Goal: Information Seeking & Learning: Learn about a topic

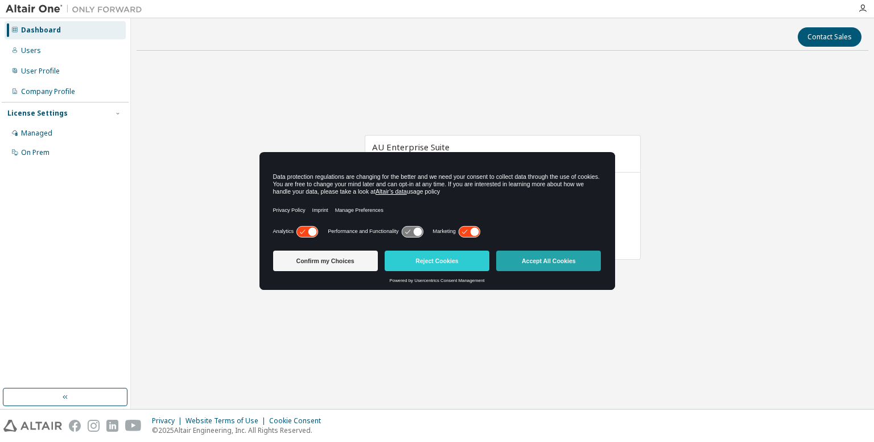
click at [528, 251] on button "Accept All Cookies" at bounding box center [548, 260] width 105 height 20
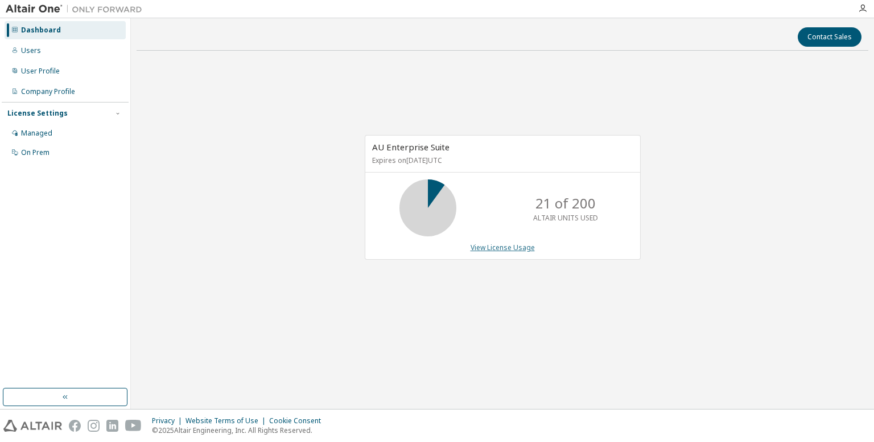
click at [505, 249] on link "View License Usage" at bounding box center [503, 247] width 64 height 10
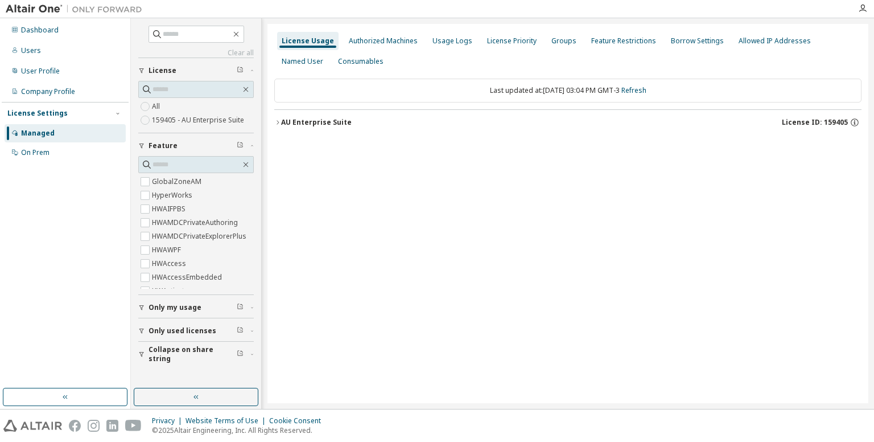
click at [346, 125] on div "AU Enterprise Suite" at bounding box center [316, 122] width 71 height 9
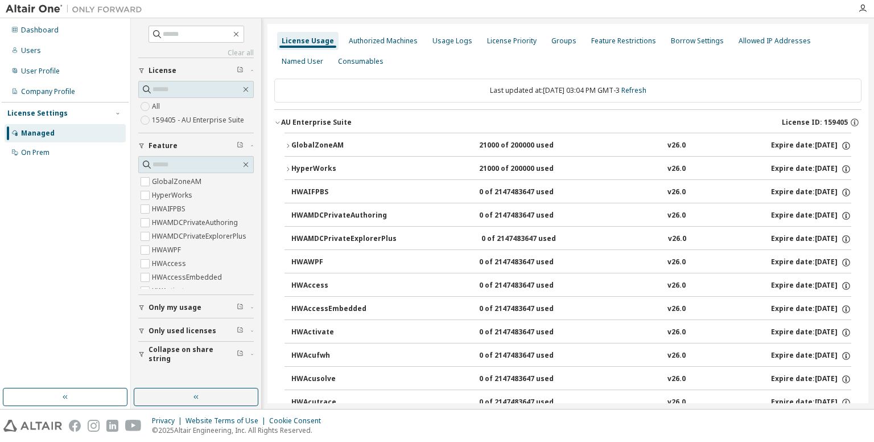
click at [290, 166] on icon "button" at bounding box center [288, 169] width 7 height 7
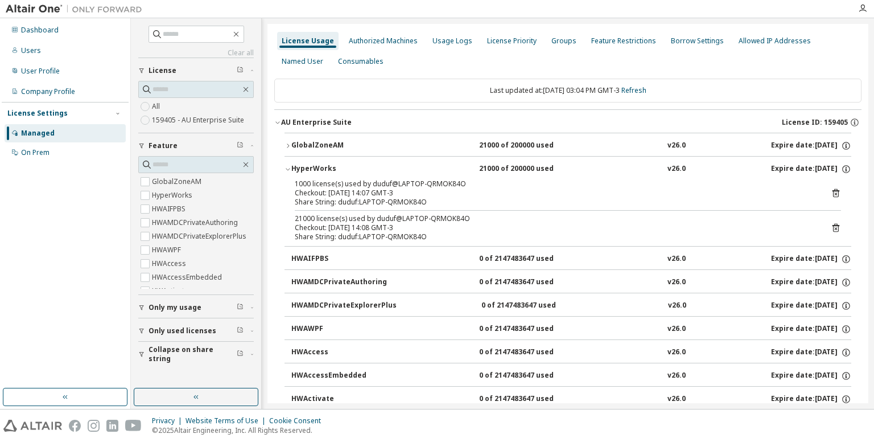
click at [290, 166] on icon "button" at bounding box center [288, 169] width 7 height 7
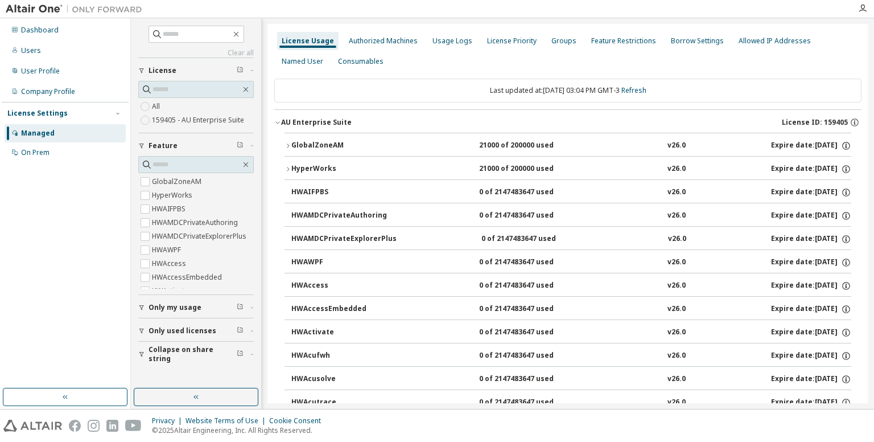
click at [290, 166] on icon "button" at bounding box center [288, 169] width 7 height 7
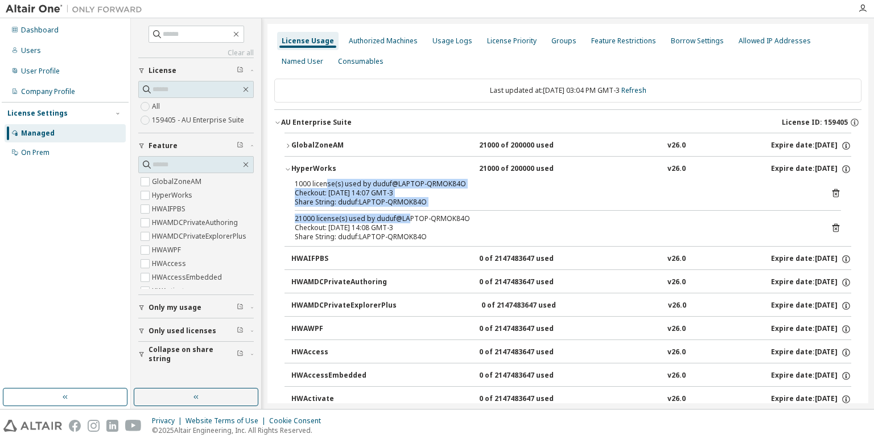
drag, startPoint x: 326, startPoint y: 183, endPoint x: 405, endPoint y: 212, distance: 85.0
click at [405, 212] on div "1000 license(s) used by duduf@LAPTOP-QRMOK84O Checkout: 2025-10-13 14:07 GMT-3 …" at bounding box center [568, 212] width 567 height 67
click at [405, 217] on div "21000 license(s) used by duduf@LAPTOP-QRMOK84O" at bounding box center [554, 218] width 519 height 9
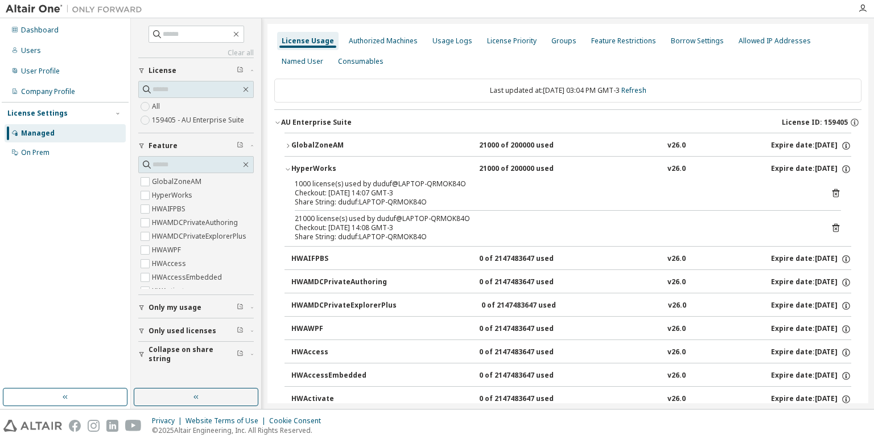
click at [430, 217] on div "21000 license(s) used by duduf@LAPTOP-QRMOK84O" at bounding box center [554, 218] width 519 height 9
click at [318, 170] on div "HyperWorks" at bounding box center [342, 169] width 102 height 10
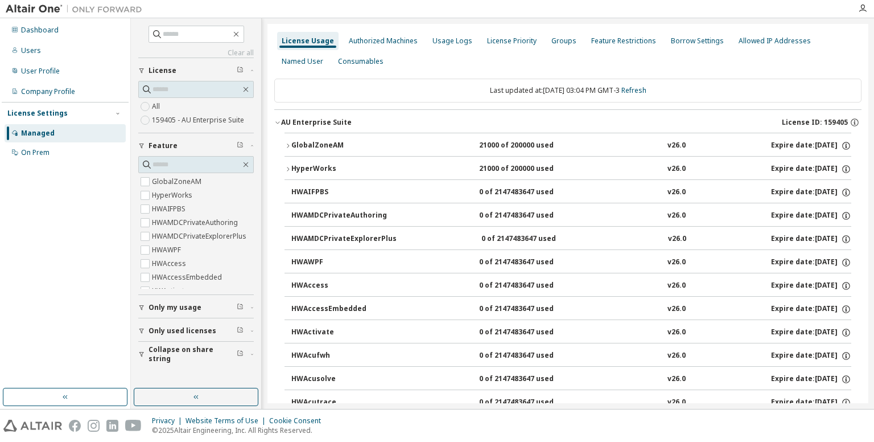
click at [294, 123] on div "AU Enterprise Suite" at bounding box center [316, 122] width 71 height 9
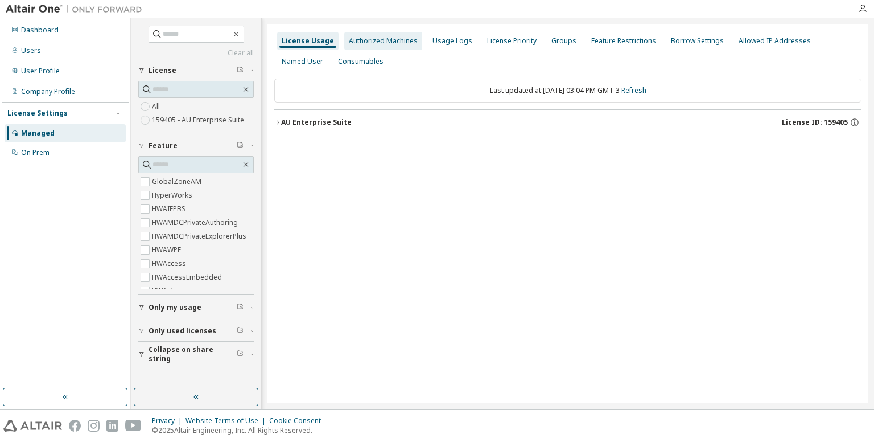
click at [364, 37] on div "Authorized Machines" at bounding box center [383, 40] width 69 height 9
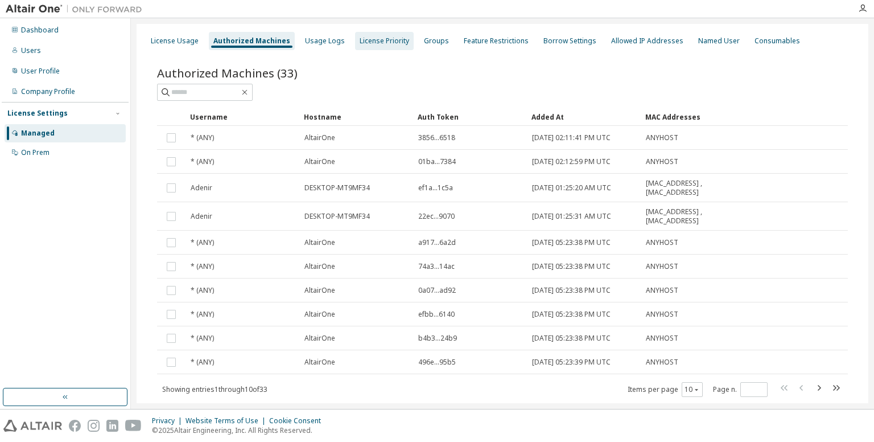
click at [367, 48] on div "License Priority" at bounding box center [384, 41] width 59 height 18
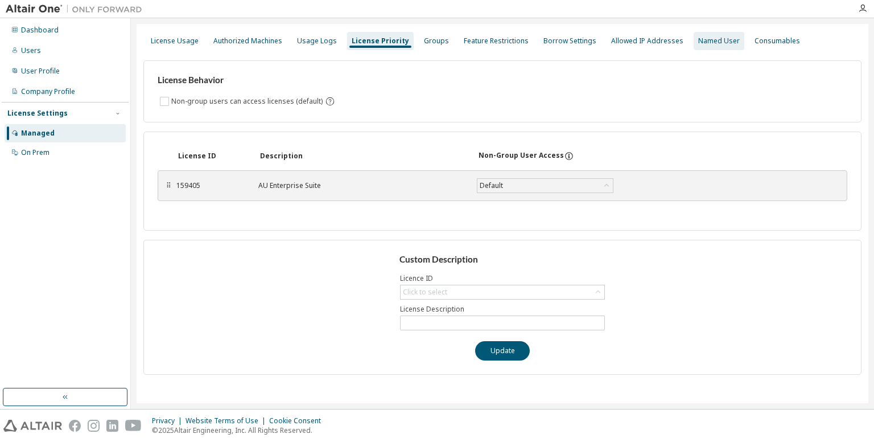
click at [708, 32] on div "Named User" at bounding box center [719, 41] width 51 height 18
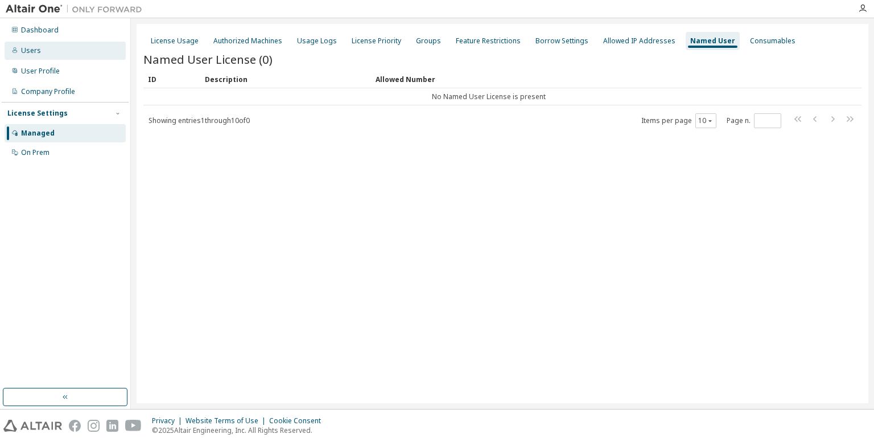
click at [20, 57] on div "Users" at bounding box center [65, 51] width 121 height 18
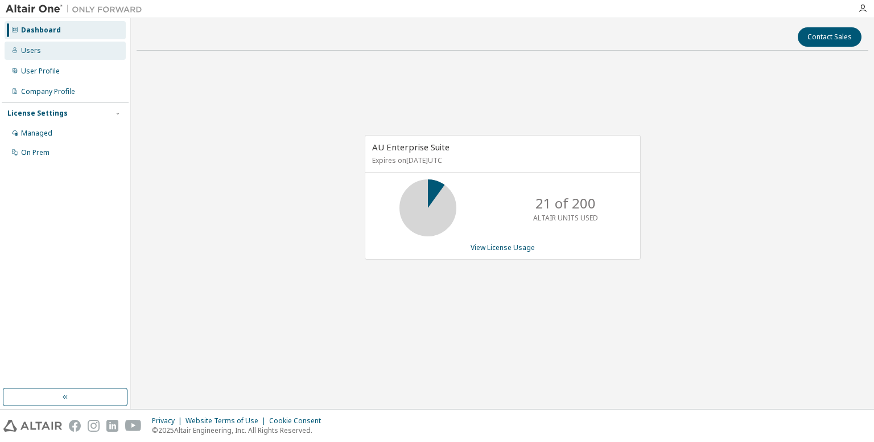
click at [61, 48] on div "Users" at bounding box center [65, 51] width 121 height 18
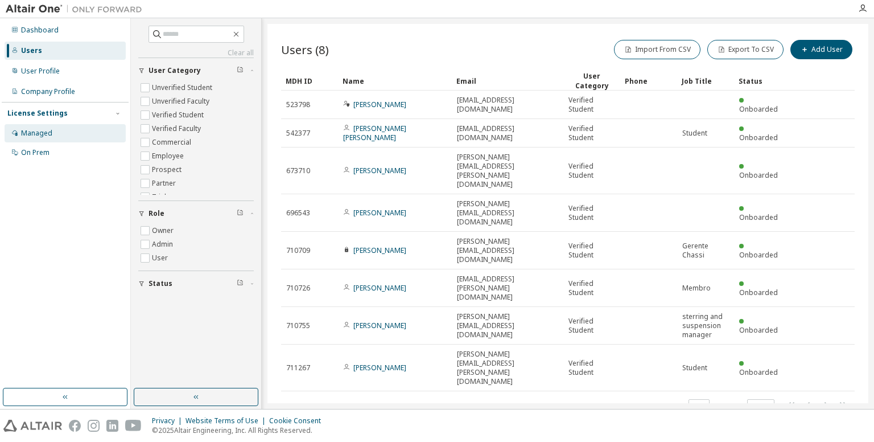
click at [46, 132] on div "Managed" at bounding box center [36, 133] width 31 height 9
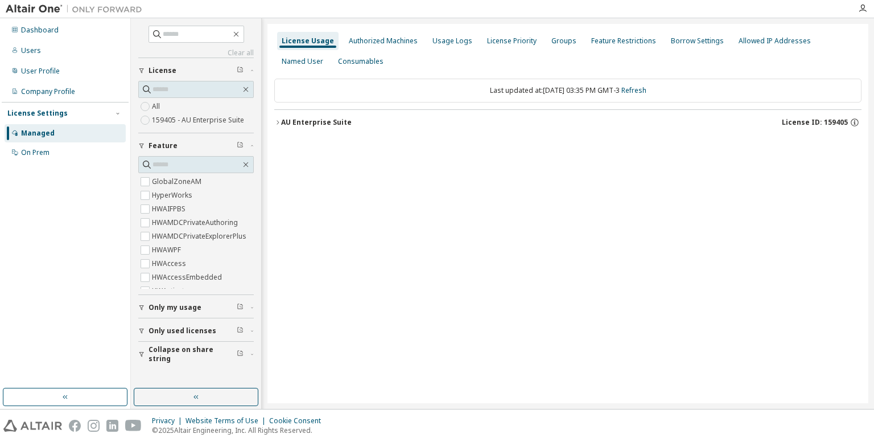
click at [471, 167] on div "License Usage Authorized Machines Usage Logs License Priority Groups Feature Re…" at bounding box center [567, 213] width 601 height 379
click at [32, 153] on div "On Prem" at bounding box center [35, 152] width 28 height 9
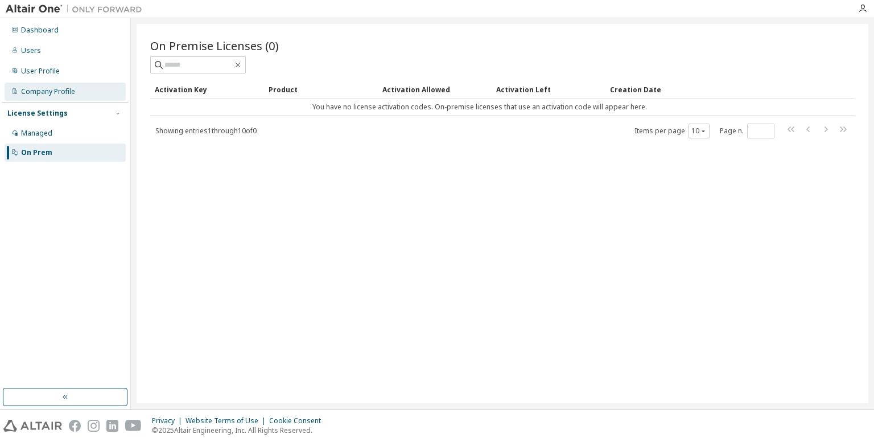
click at [67, 83] on div "Company Profile" at bounding box center [65, 92] width 121 height 18
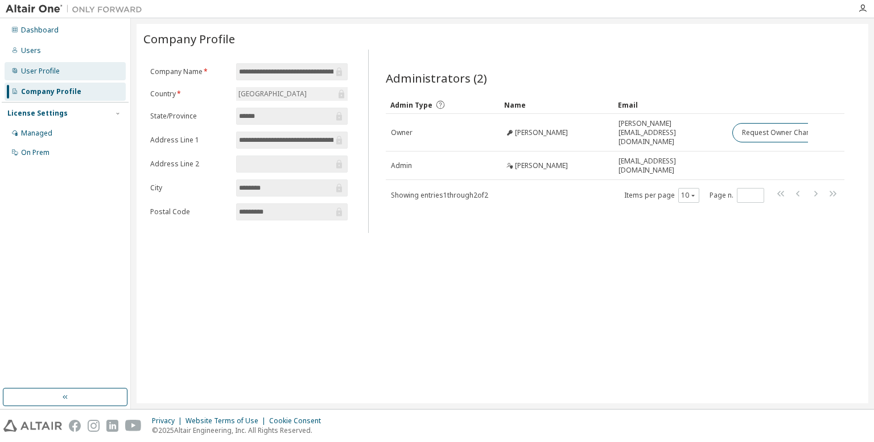
click at [43, 76] on div "User Profile" at bounding box center [65, 71] width 121 height 18
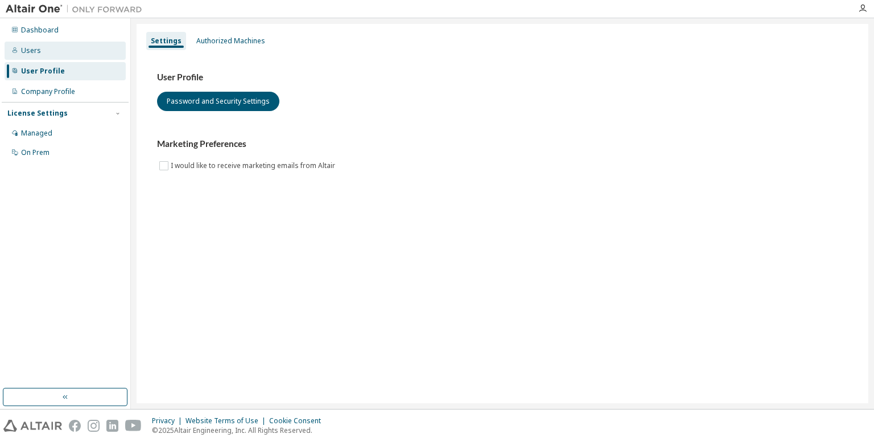
click at [50, 48] on div "Users" at bounding box center [65, 51] width 121 height 18
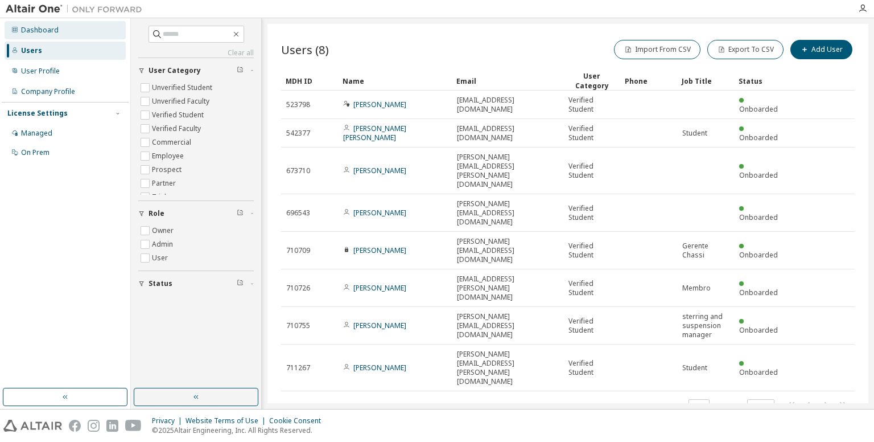
click at [52, 35] on div "Dashboard" at bounding box center [65, 30] width 121 height 18
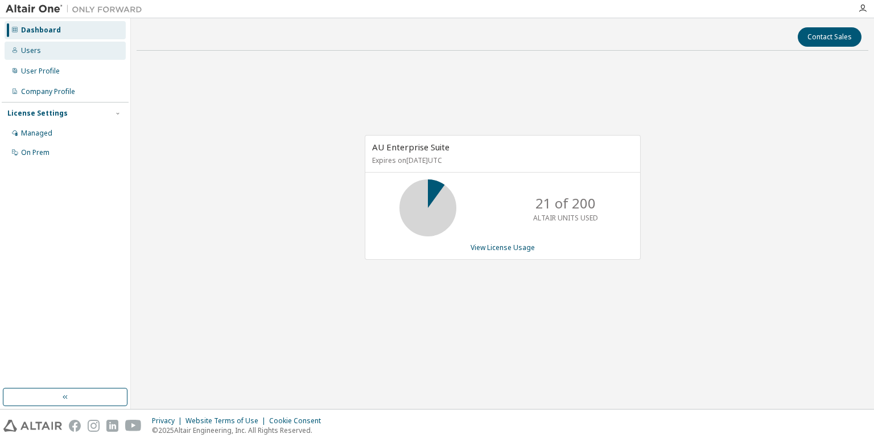
click at [49, 55] on div "Users" at bounding box center [65, 51] width 121 height 18
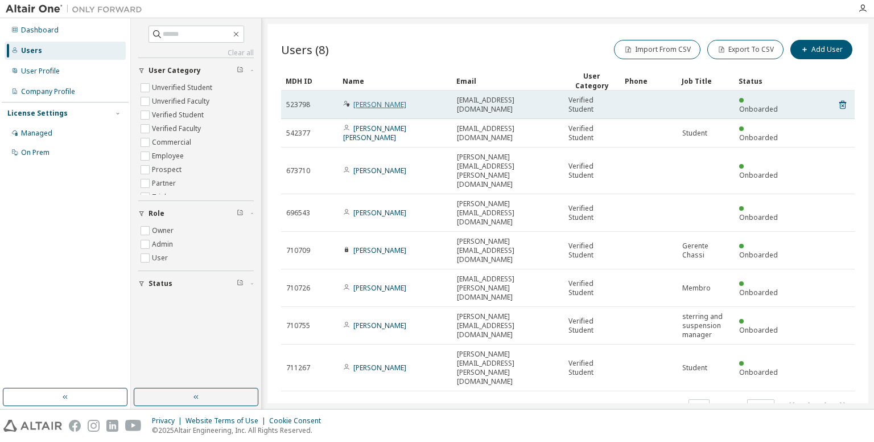
click at [393, 102] on link "Adenir Da Rosa Junior" at bounding box center [379, 105] width 53 height 10
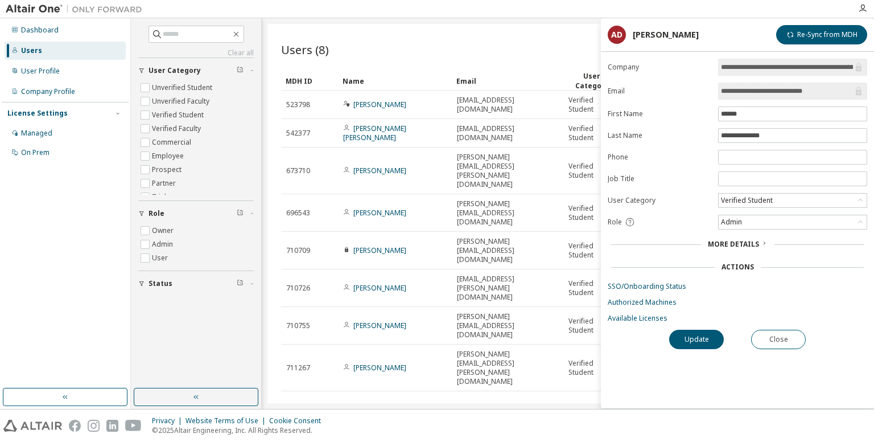
click at [713, 244] on span "More Details" at bounding box center [733, 244] width 51 height 10
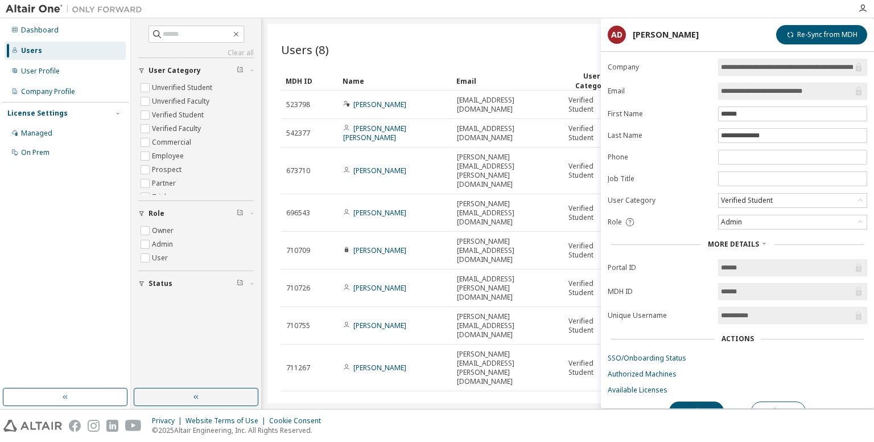
scroll to position [14, 0]
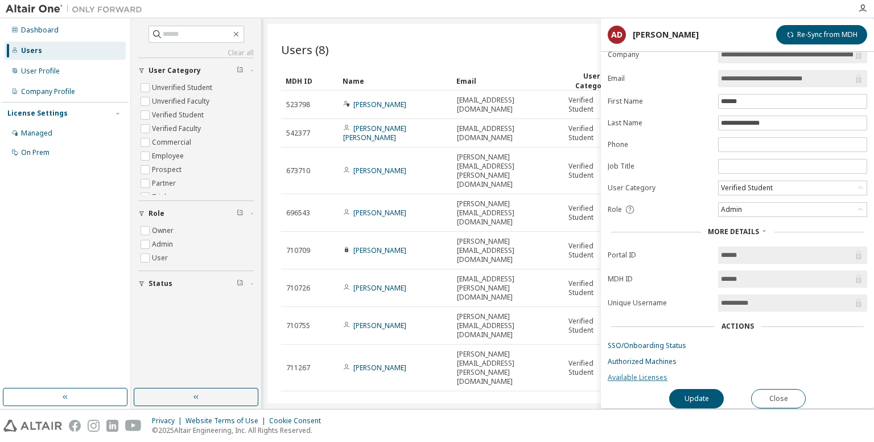
click at [642, 373] on link "Available Licenses" at bounding box center [738, 377] width 260 height 9
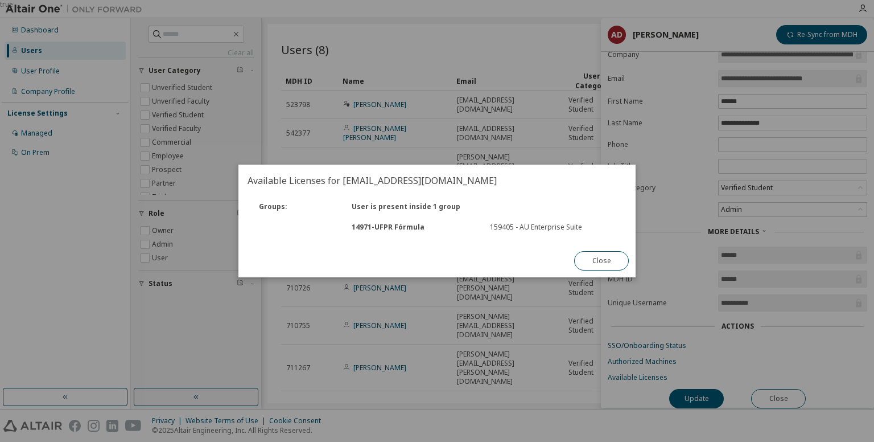
click at [686, 155] on div "true" at bounding box center [437, 221] width 874 height 442
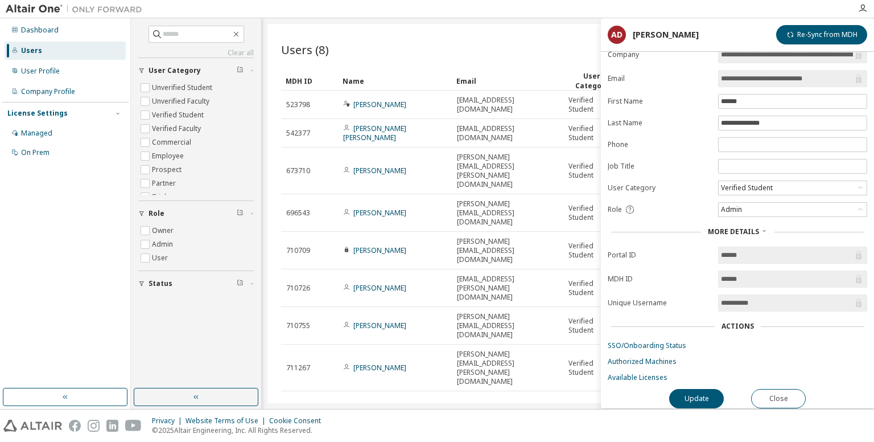
drag, startPoint x: 753, startPoint y: 297, endPoint x: 698, endPoint y: 292, distance: 55.4
click at [698, 292] on form "**********" at bounding box center [738, 214] width 260 height 336
click at [652, 376] on link "Available Licenses" at bounding box center [738, 377] width 260 height 9
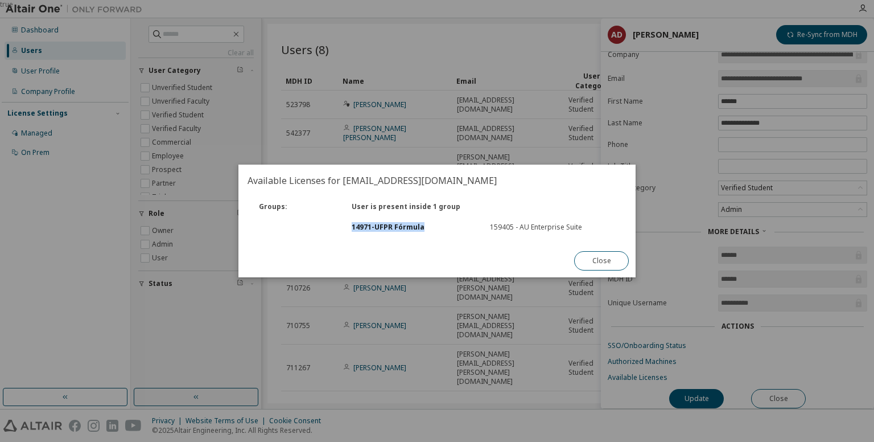
drag, startPoint x: 351, startPoint y: 234, endPoint x: 437, endPoint y: 235, distance: 85.9
click at [437, 235] on div "14971 - UFPR Fórmula 159405 - AU Enterprise Suite" at bounding box center [436, 227] width 381 height 20
copy div "14971 - UFPR Fórmula"
click at [598, 255] on button "Close" at bounding box center [601, 260] width 55 height 19
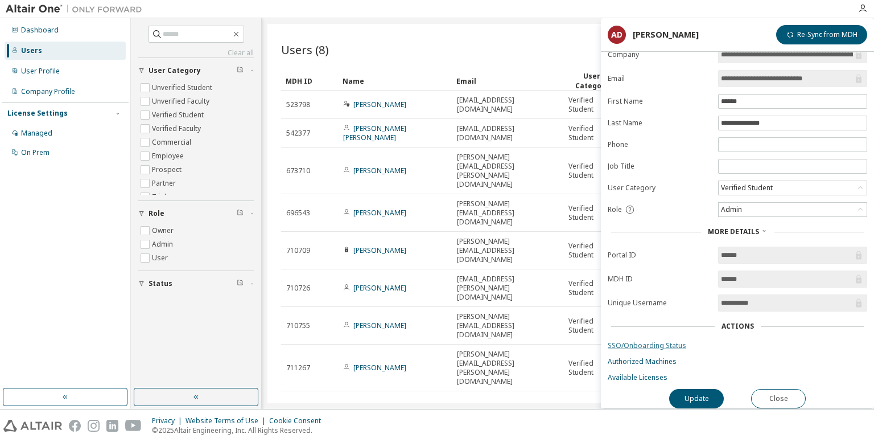
click at [644, 343] on link "SSO/Onboarding Status" at bounding box center [738, 345] width 260 height 9
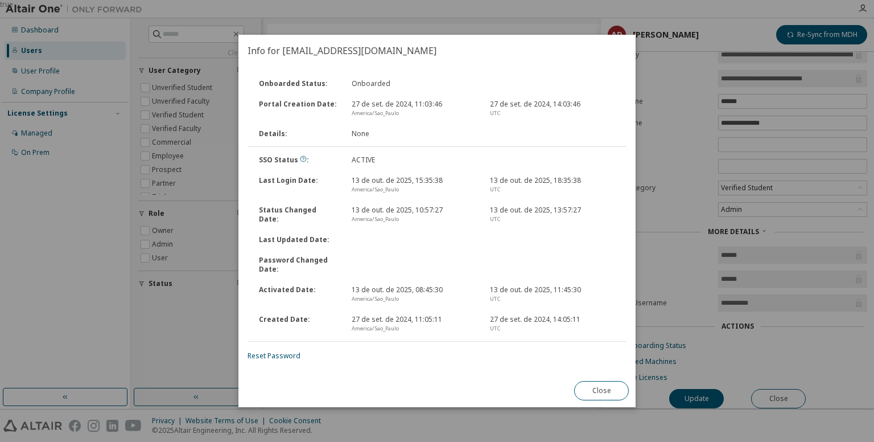
click at [687, 205] on div "true" at bounding box center [437, 221] width 874 height 442
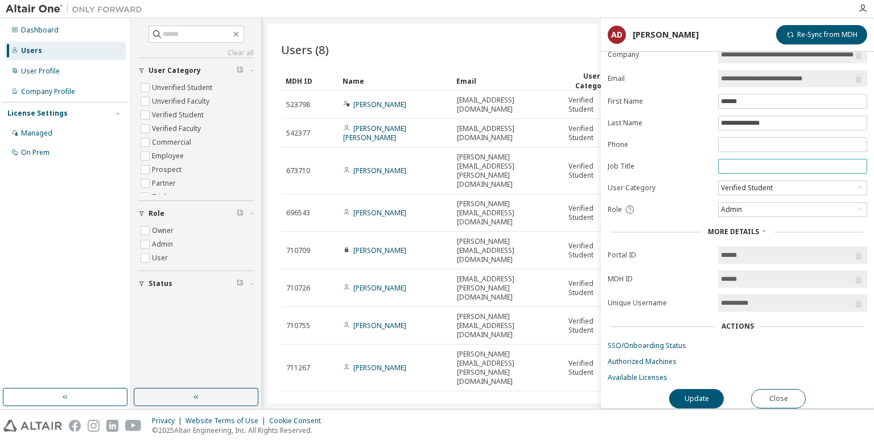
click at [744, 162] on input "text" at bounding box center [792, 166] width 143 height 9
click at [743, 207] on div "Admin" at bounding box center [731, 209] width 24 height 13
click at [689, 186] on label "User Category" at bounding box center [660, 187] width 104 height 9
click at [653, 341] on link "SSO/Onboarding Status" at bounding box center [738, 345] width 260 height 9
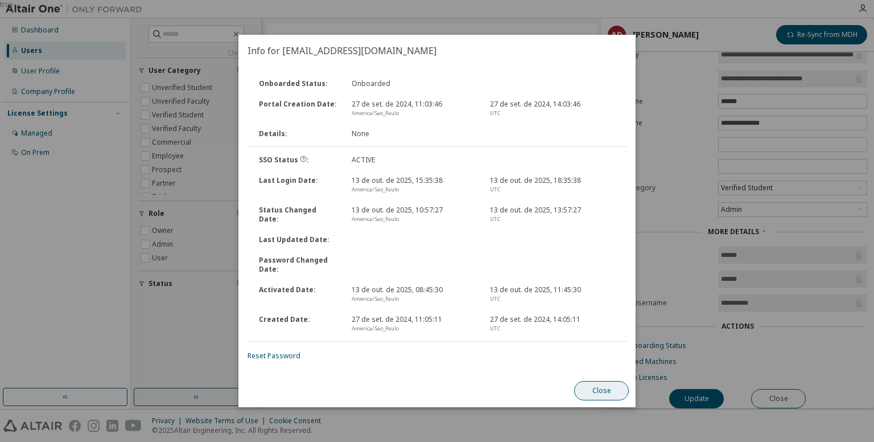
click at [605, 397] on button "Close" at bounding box center [601, 390] width 55 height 19
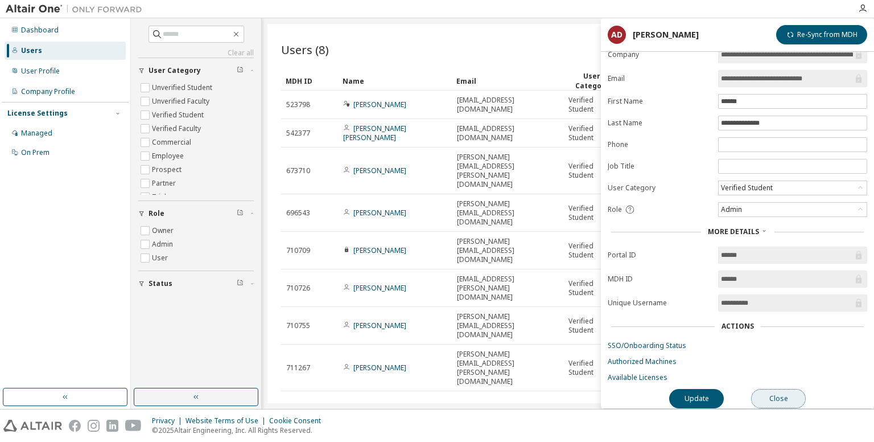
click at [771, 389] on button "Close" at bounding box center [778, 398] width 55 height 19
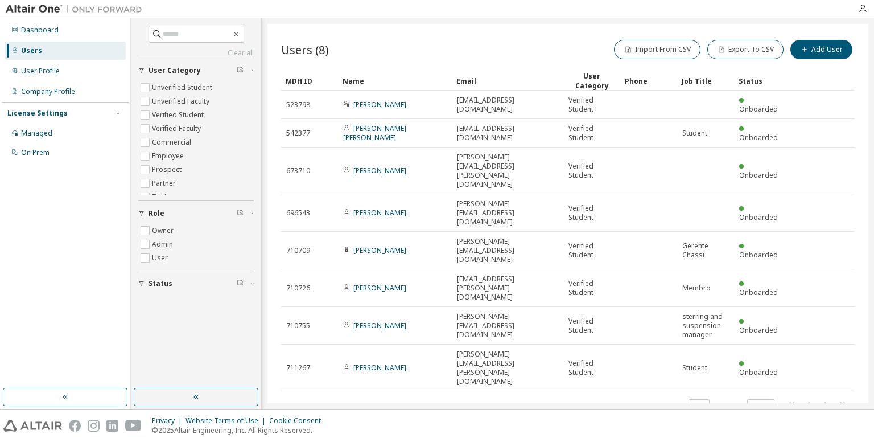
click at [480, 389] on div "Users (8) Import From CSV Export To CSV Add User Clear Load Save Save As Field …" at bounding box center [567, 213] width 601 height 379
click at [61, 73] on div "User Profile" at bounding box center [65, 71] width 121 height 18
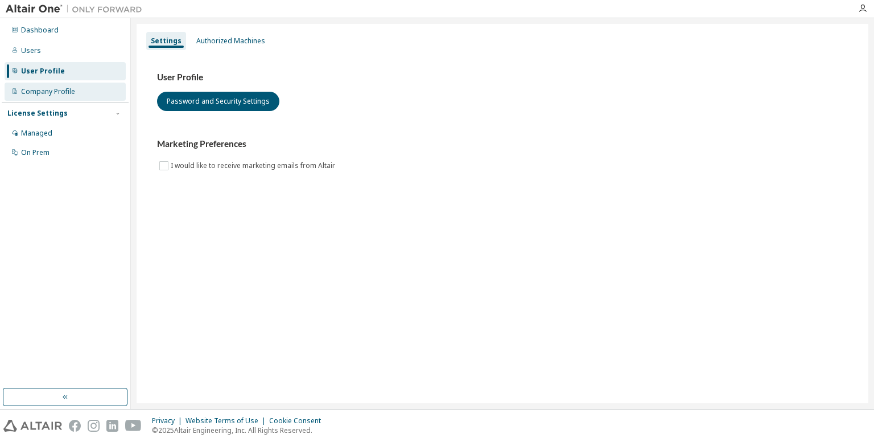
click at [65, 98] on div "Company Profile" at bounding box center [65, 92] width 121 height 18
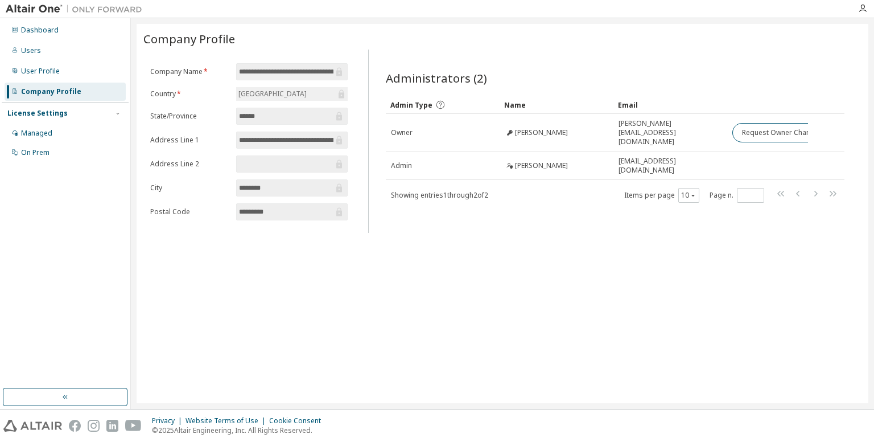
click at [62, 113] on div "License Settings" at bounding box center [37, 113] width 60 height 9
click at [61, 114] on div "License Settings" at bounding box center [37, 113] width 60 height 9
click at [50, 134] on div "Managed" at bounding box center [36, 133] width 31 height 9
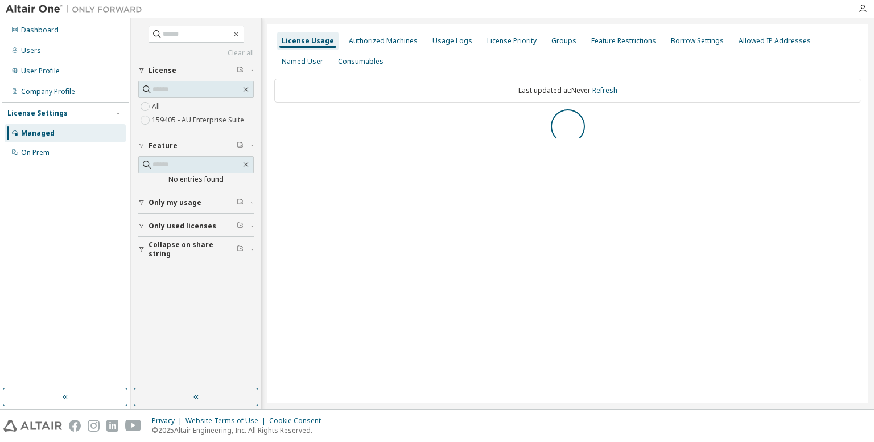
click at [169, 219] on button "Only used licenses" at bounding box center [196, 225] width 116 height 25
click at [169, 221] on div "Collapse on share string Only used licenses Yes No Only my usage Feature No ent…" at bounding box center [196, 158] width 116 height 202
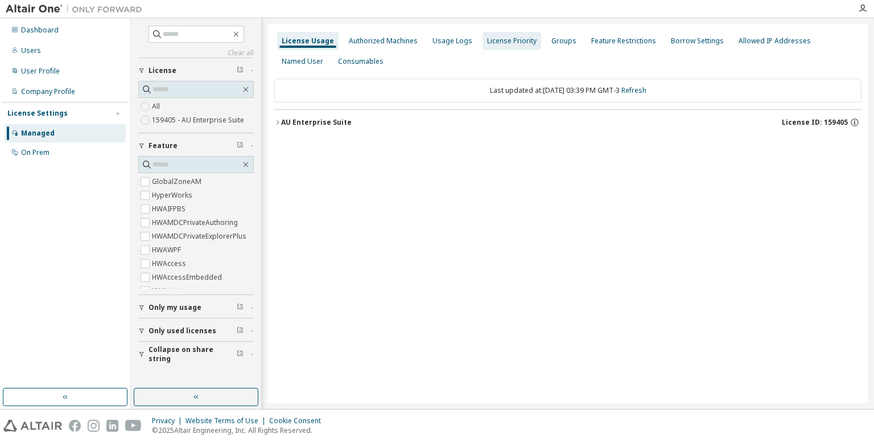
click at [512, 42] on div "License Priority" at bounding box center [512, 40] width 50 height 9
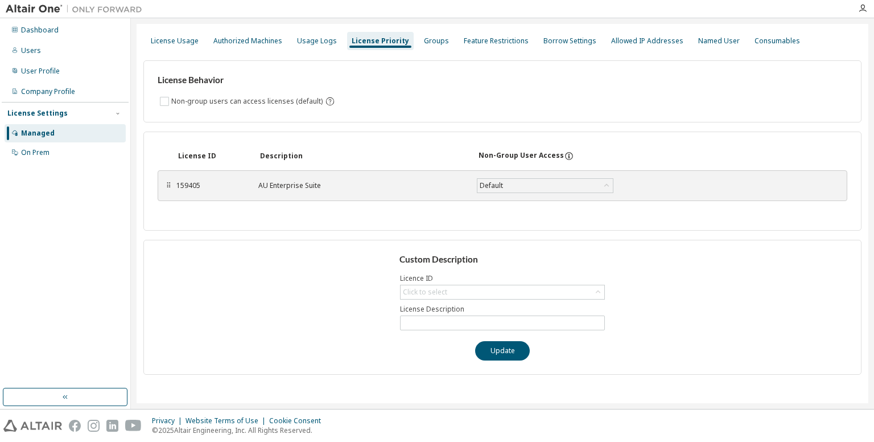
click at [445, 43] on div "License Usage Authorized Machines Usage Logs License Priority Groups Feature Re…" at bounding box center [502, 41] width 718 height 20
click at [424, 40] on div "Groups" at bounding box center [436, 40] width 25 height 9
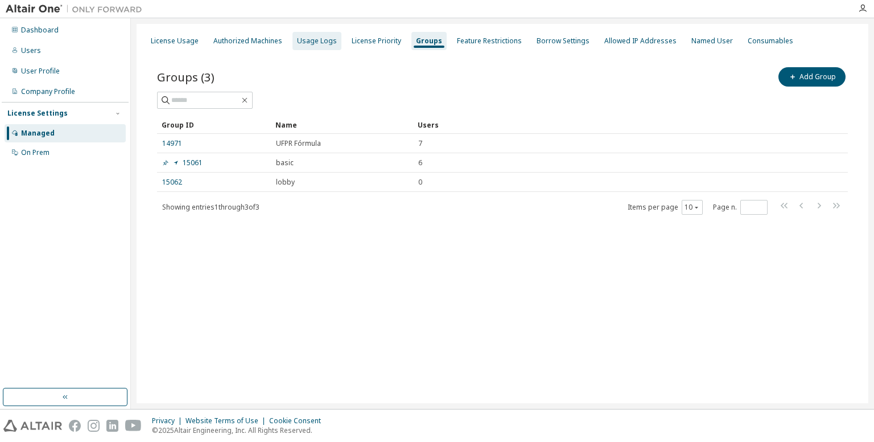
click at [320, 42] on div "Usage Logs" at bounding box center [317, 40] width 40 height 9
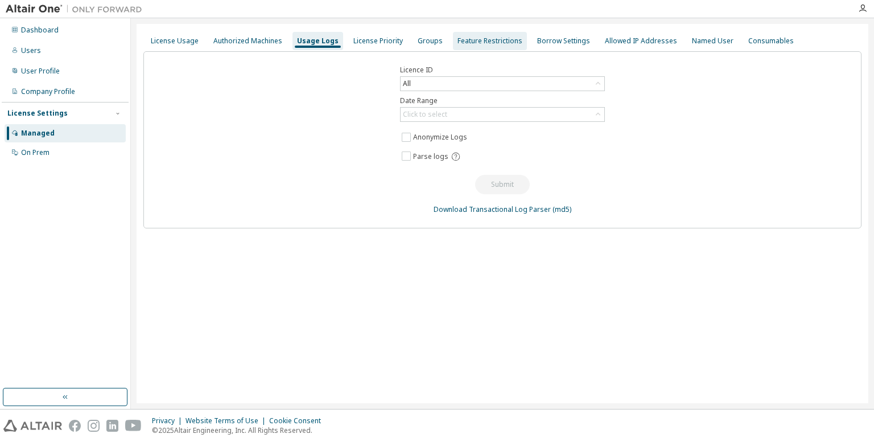
click at [481, 38] on div "Feature Restrictions" at bounding box center [490, 40] width 65 height 9
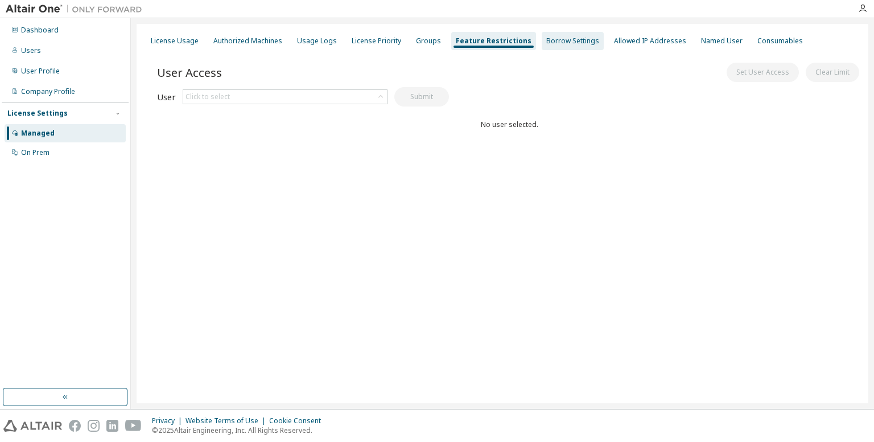
click at [558, 38] on div "Borrow Settings" at bounding box center [572, 40] width 53 height 9
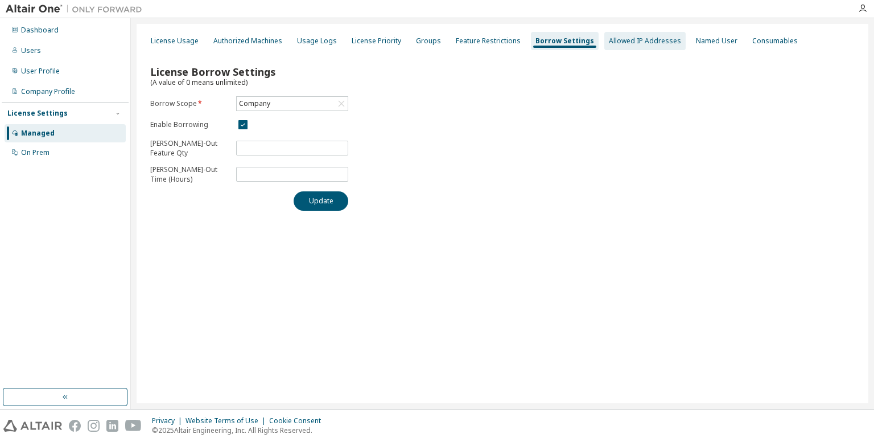
click at [619, 37] on div "Allowed IP Addresses" at bounding box center [645, 40] width 72 height 9
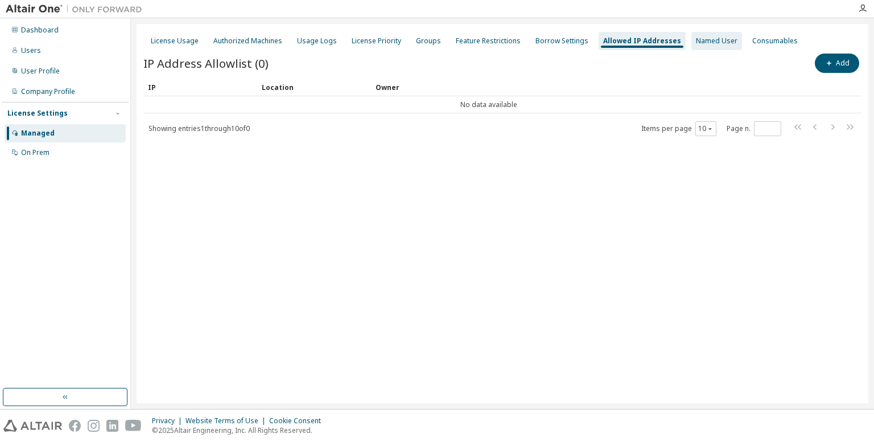
click at [691, 36] on div "Named User" at bounding box center [716, 41] width 51 height 18
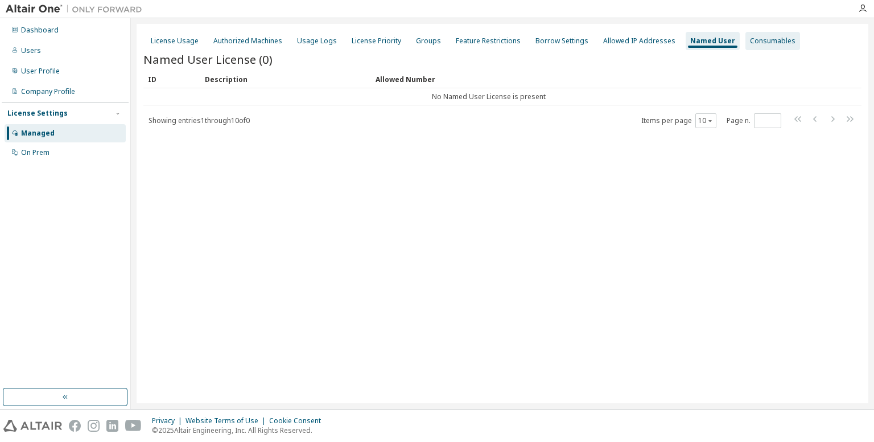
click at [750, 42] on div "Consumables" at bounding box center [773, 40] width 46 height 9
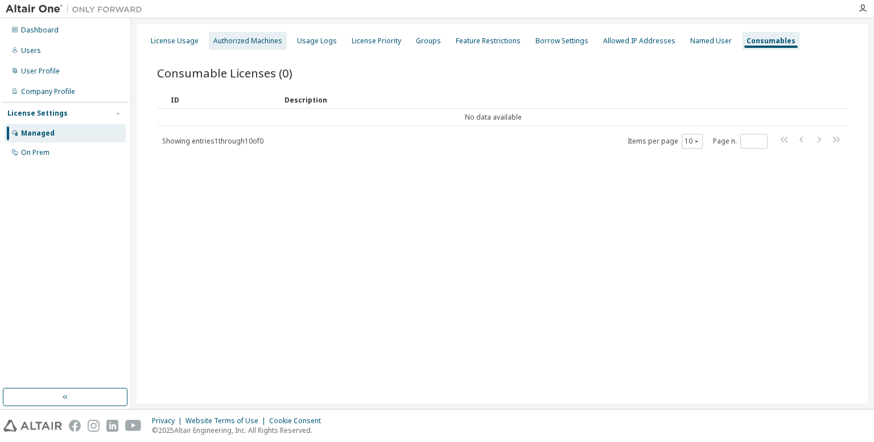
click at [260, 42] on div "Authorized Machines" at bounding box center [247, 40] width 69 height 9
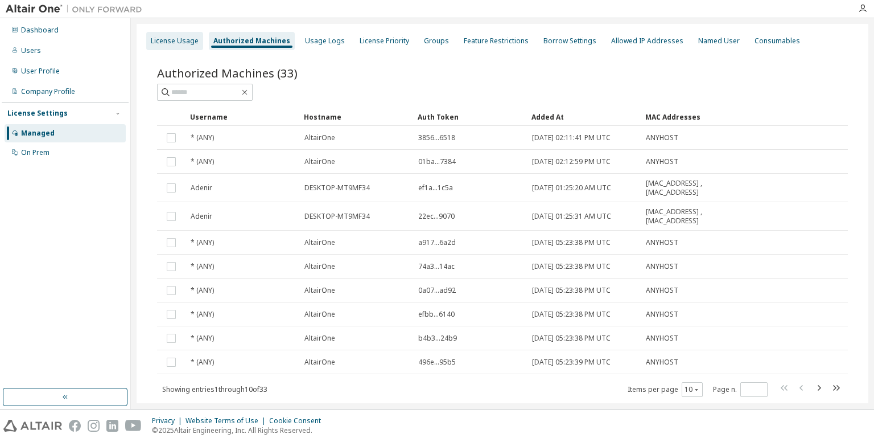
click at [174, 36] on div "License Usage" at bounding box center [175, 40] width 48 height 9
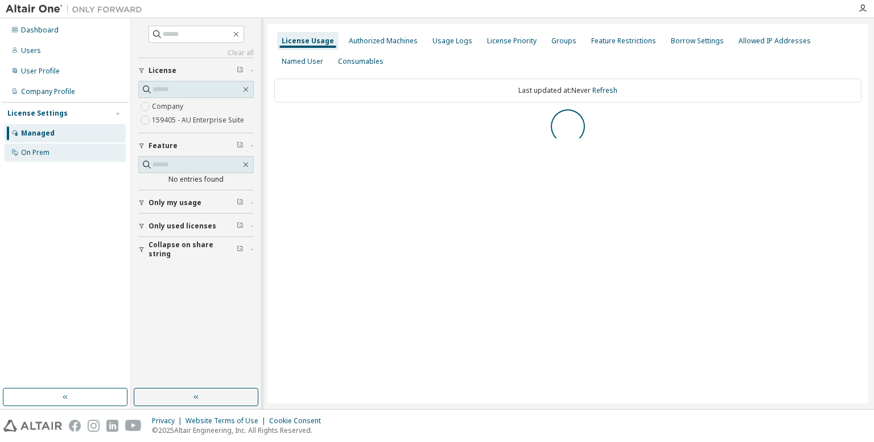
click at [42, 154] on div "On Prem" at bounding box center [35, 152] width 28 height 9
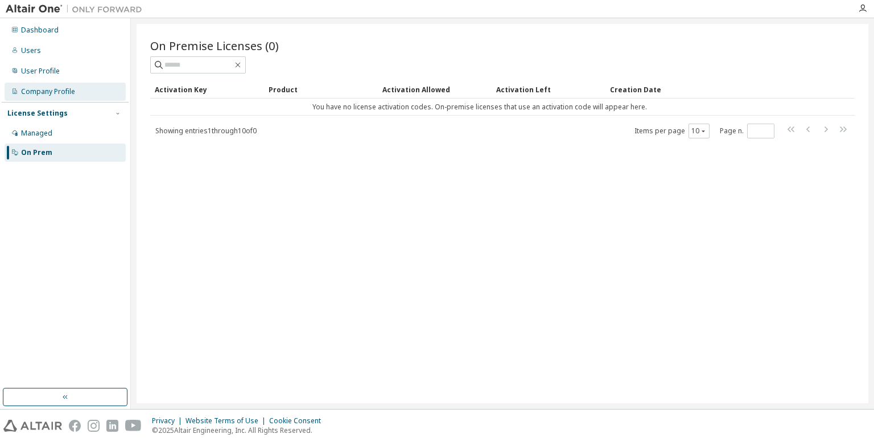
click at [52, 95] on div "Company Profile" at bounding box center [48, 91] width 54 height 9
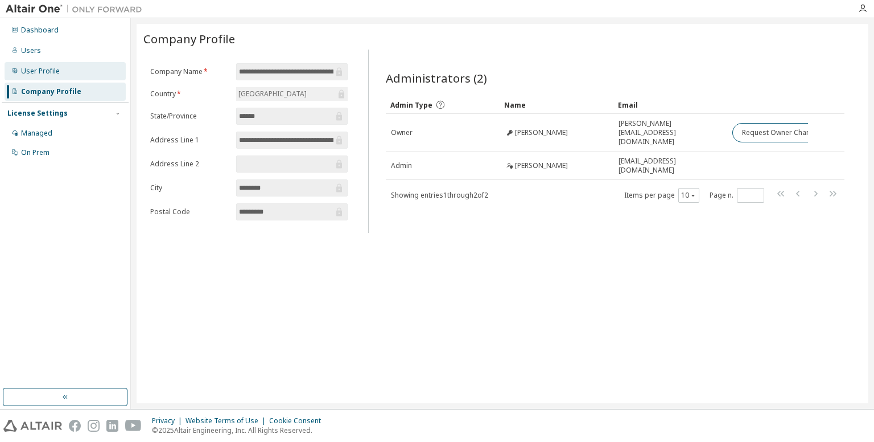
click at [51, 73] on div "User Profile" at bounding box center [40, 71] width 39 height 9
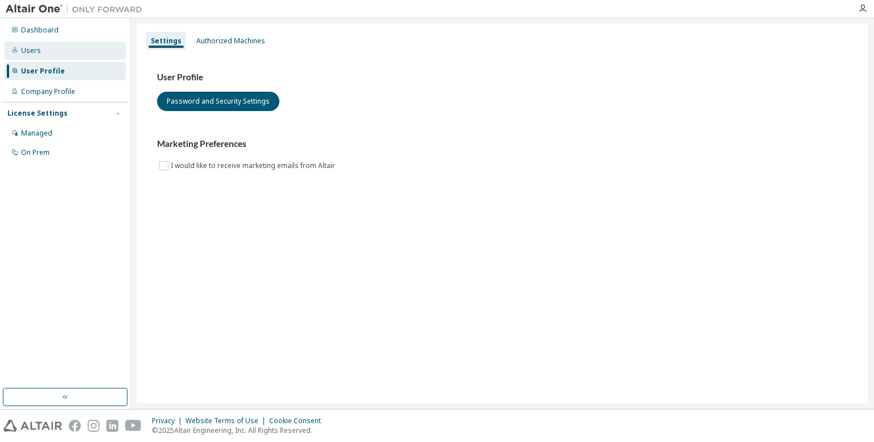
click at [62, 51] on div "Users" at bounding box center [65, 51] width 121 height 18
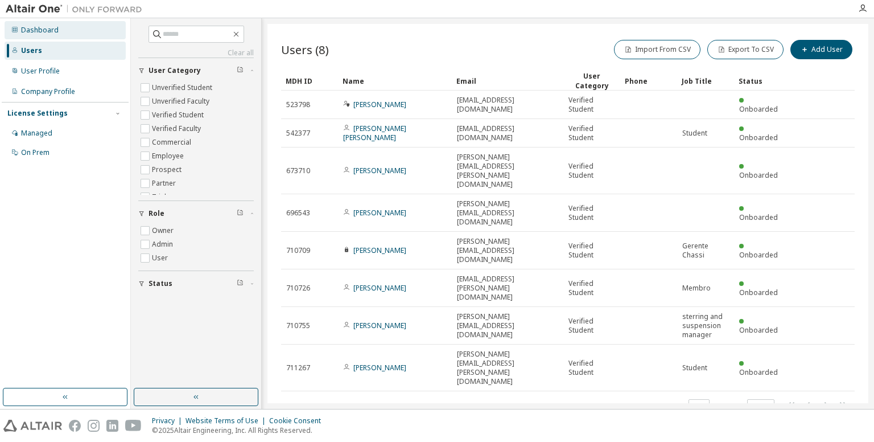
click at [66, 35] on div "Dashboard" at bounding box center [65, 30] width 121 height 18
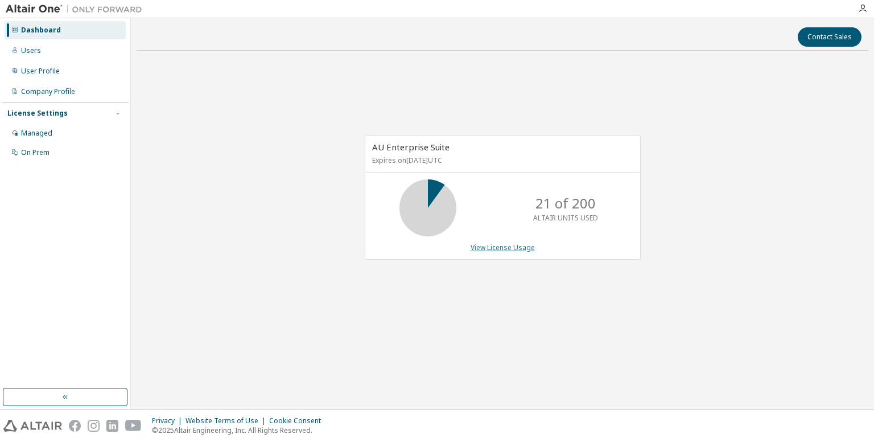
click at [493, 244] on link "View License Usage" at bounding box center [503, 247] width 64 height 10
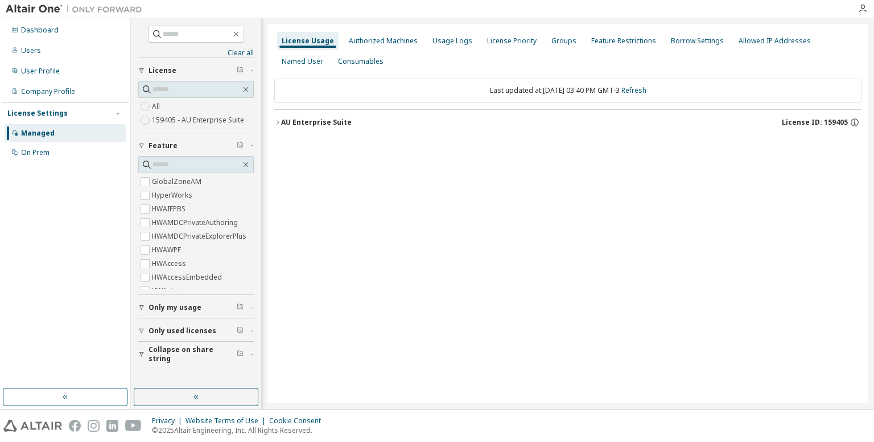
click at [274, 122] on icon "button" at bounding box center [277, 122] width 7 height 7
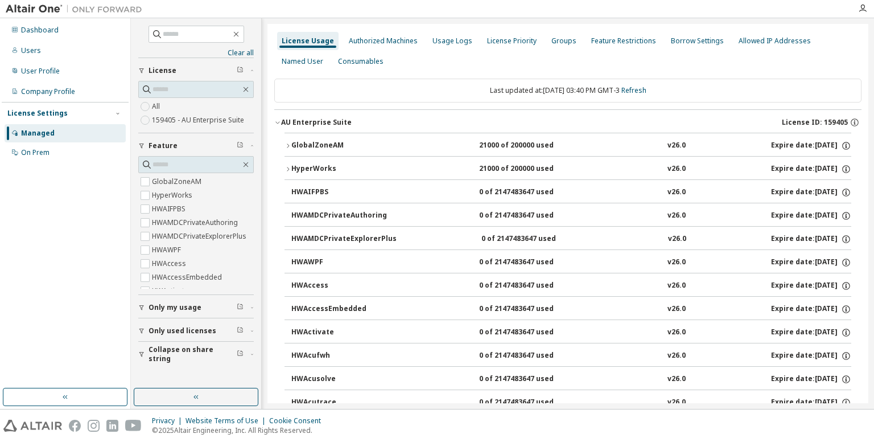
drag, startPoint x: 842, startPoint y: 123, endPoint x: 817, endPoint y: 121, distance: 25.1
click at [817, 121] on div "License ID: 159405" at bounding box center [822, 122] width 80 height 10
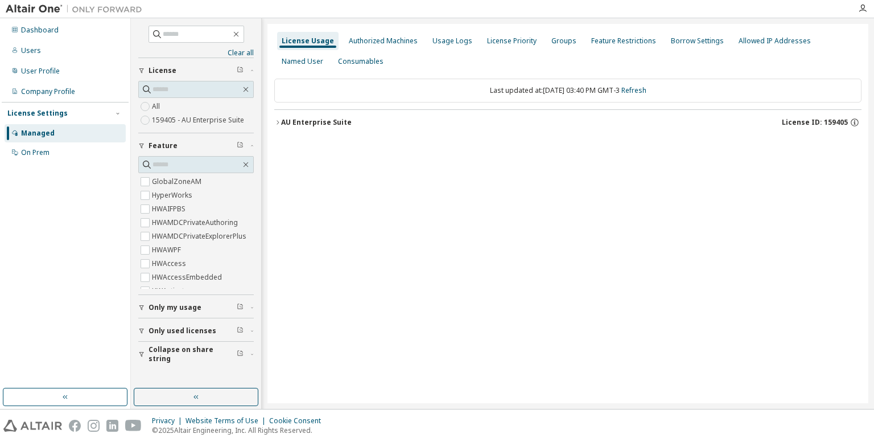
click at [817, 121] on span "License ID: 159405" at bounding box center [815, 122] width 66 height 9
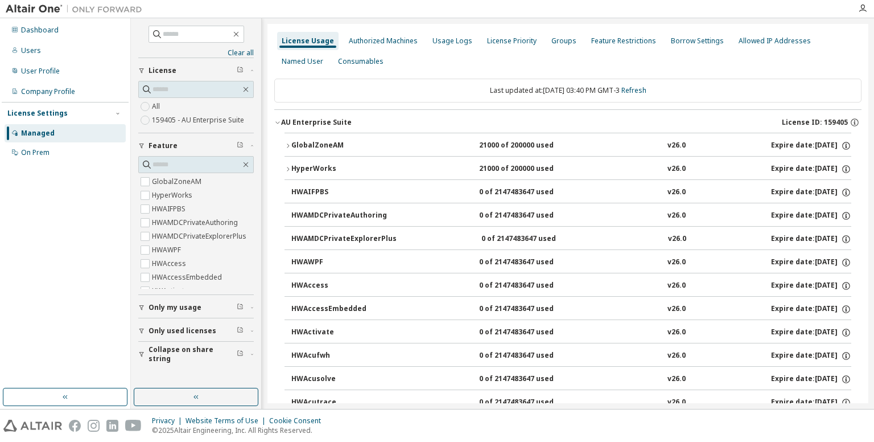
click at [403, 161] on button "HyperWorks 21000 of 200000 used v26.0 Expire date: 2026-05-29" at bounding box center [568, 169] width 567 height 25
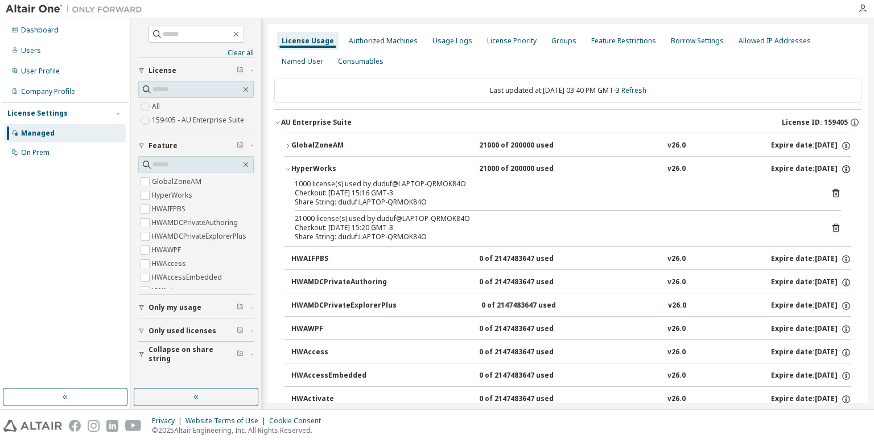
click at [841, 164] on icon "button" at bounding box center [846, 169] width 10 height 10
click at [764, 47] on div "Allowed IP Addresses" at bounding box center [774, 41] width 81 height 18
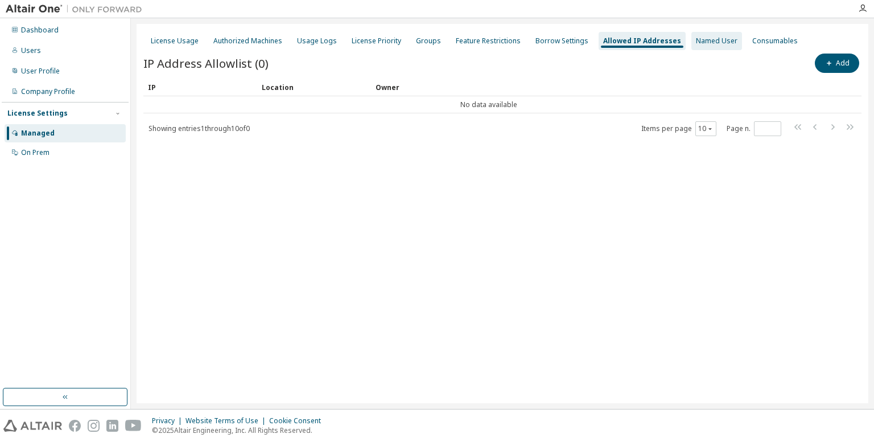
click at [701, 43] on div "Named User" at bounding box center [717, 40] width 42 height 9
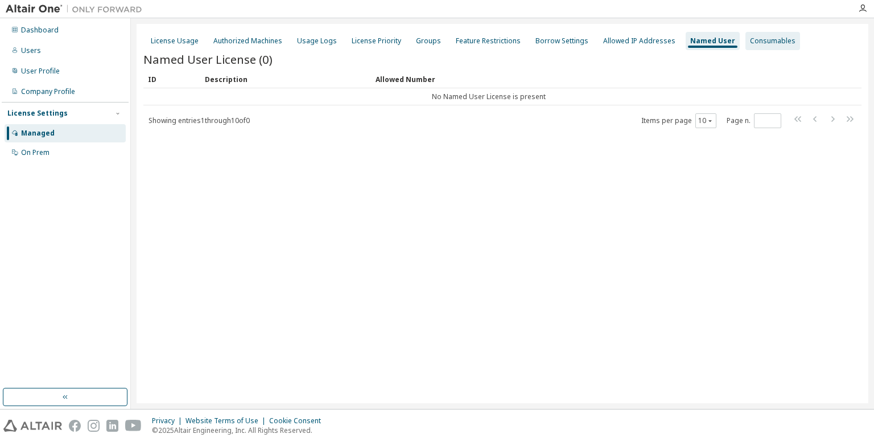
click at [750, 42] on div "Consumables" at bounding box center [773, 40] width 46 height 9
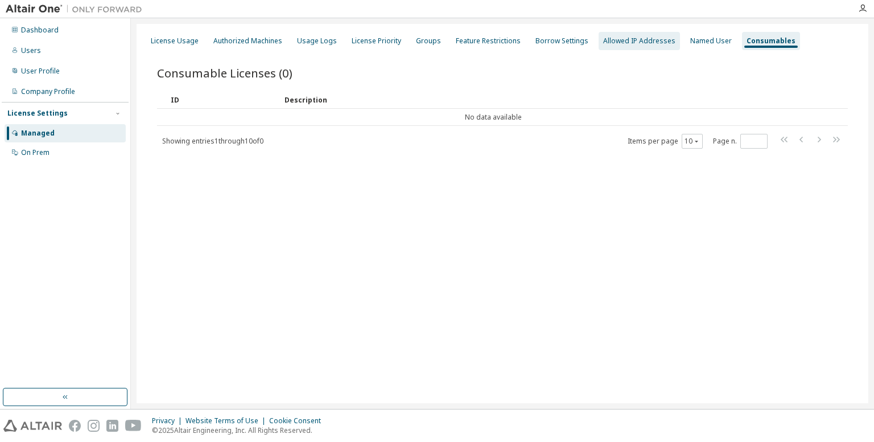
click at [660, 39] on div "Allowed IP Addresses" at bounding box center [639, 40] width 72 height 9
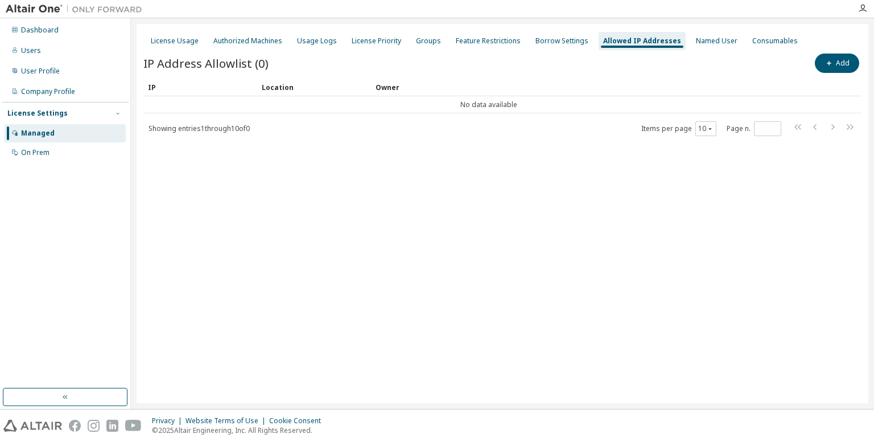
click at [541, 28] on div "License Usage Authorized Machines Usage Logs License Priority Groups Feature Re…" at bounding box center [503, 213] width 732 height 379
click at [541, 34] on div "Borrow Settings" at bounding box center [562, 41] width 62 height 18
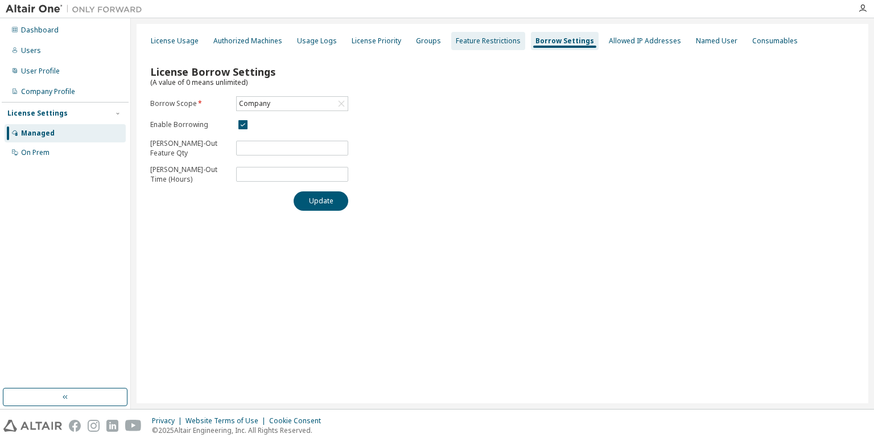
click at [470, 42] on div "Feature Restrictions" at bounding box center [488, 40] width 65 height 9
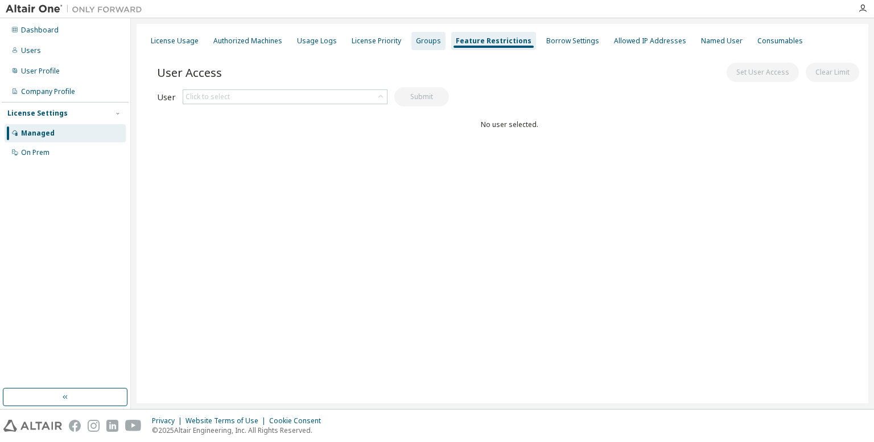
click at [411, 48] on div "Groups" at bounding box center [428, 41] width 34 height 18
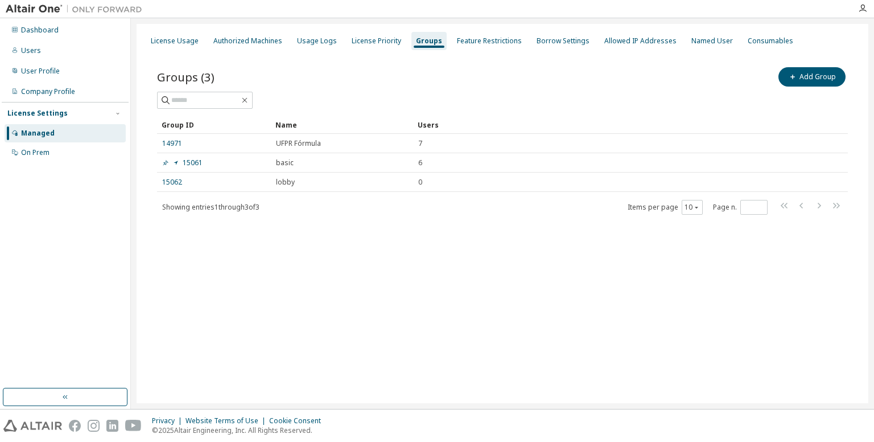
click at [371, 51] on div "Groups (3) Add Group Clear Load Save Save As Field Operator Value Select filter…" at bounding box center [502, 147] width 718 height 193
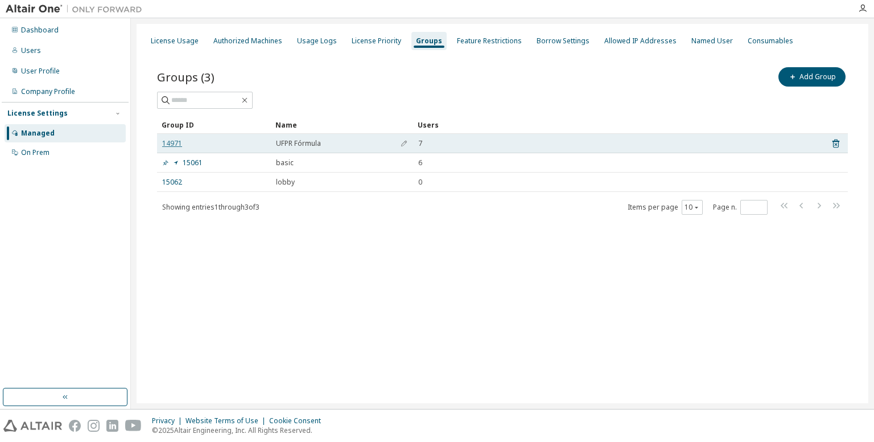
click at [167, 141] on link "14971" at bounding box center [172, 143] width 20 height 9
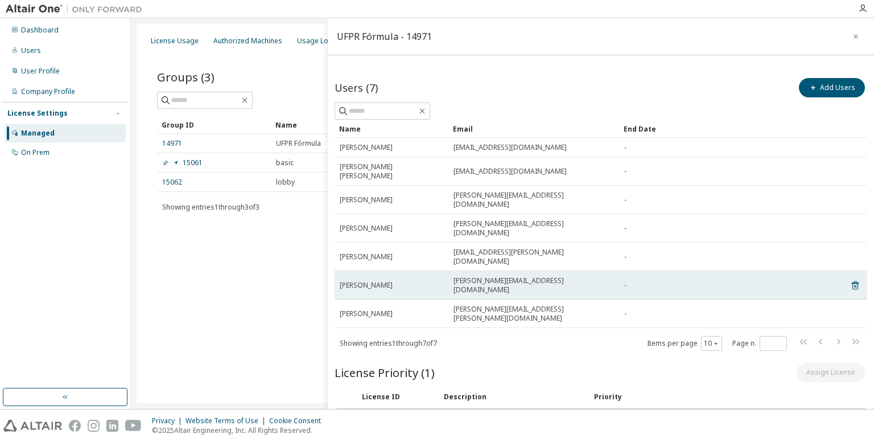
scroll to position [23, 0]
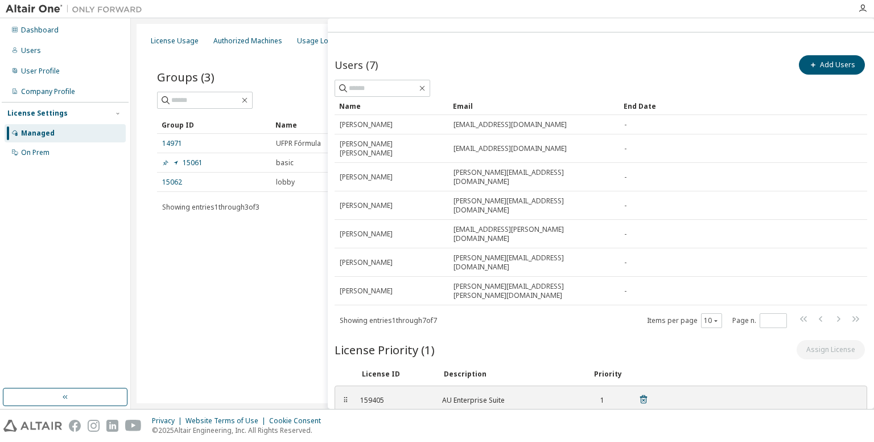
click at [342, 396] on div "⠿" at bounding box center [345, 400] width 7 height 9
drag, startPoint x: 353, startPoint y: 343, endPoint x: 392, endPoint y: 341, distance: 38.7
click at [392, 385] on div "⠿ 159405 AU Enterprise Suite 1" at bounding box center [601, 399] width 533 height 29
copy div "159405"
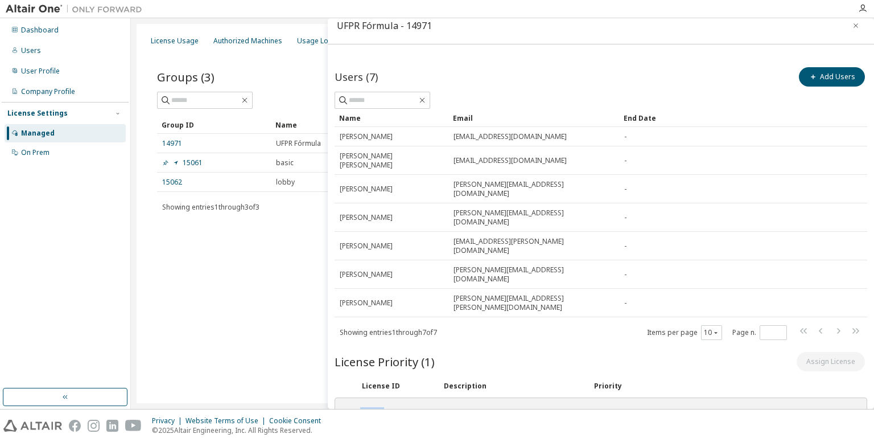
scroll to position [0, 0]
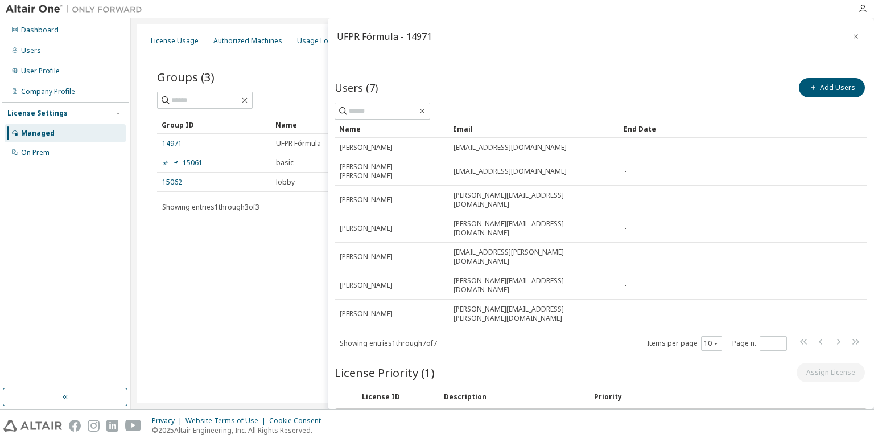
click at [640, 22] on div "UFPR Fórmula - 14971" at bounding box center [601, 36] width 546 height 37
click at [88, 151] on div "On Prem" at bounding box center [65, 152] width 121 height 18
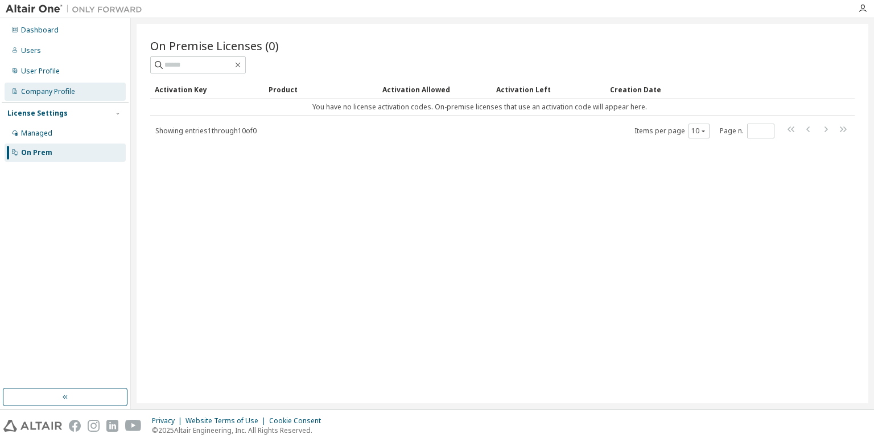
click at [36, 89] on div "Company Profile" at bounding box center [48, 91] width 54 height 9
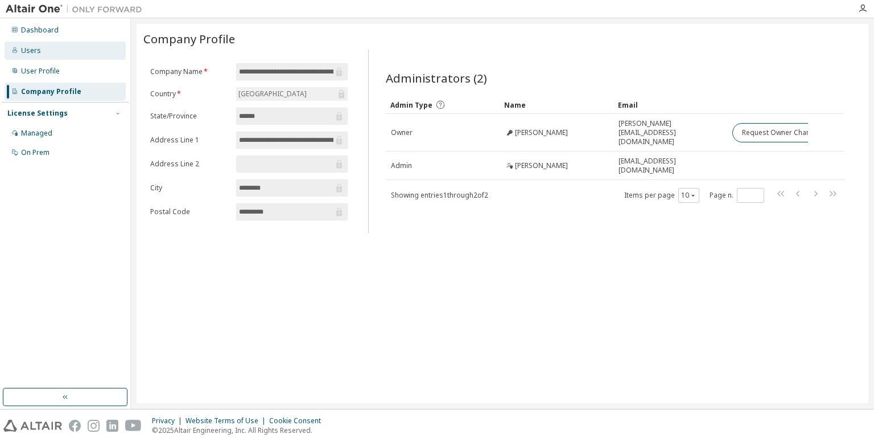
click at [42, 51] on div "Users" at bounding box center [65, 51] width 121 height 18
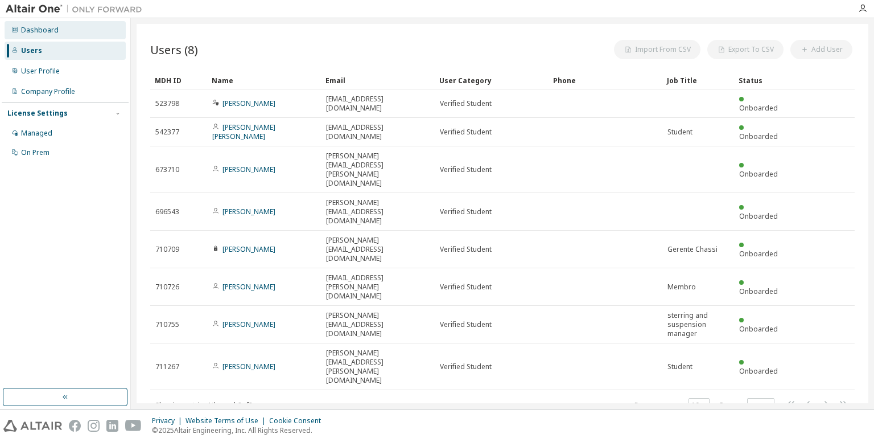
click at [47, 32] on div "Dashboard" at bounding box center [40, 30] width 38 height 9
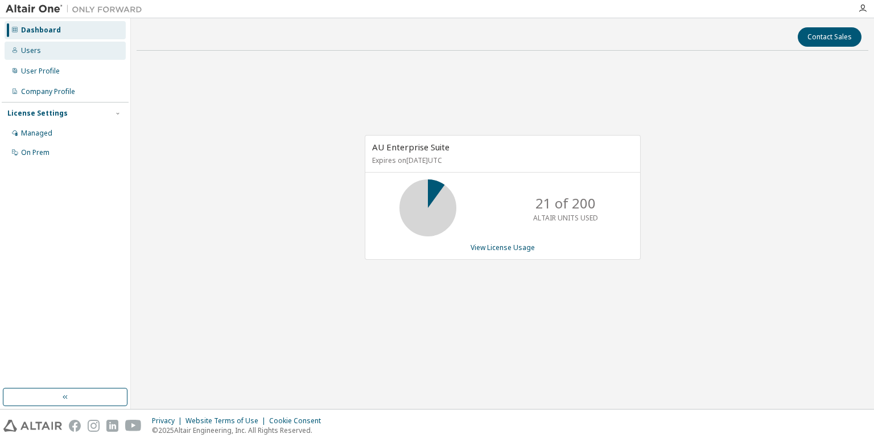
click at [32, 55] on div "Users" at bounding box center [65, 51] width 121 height 18
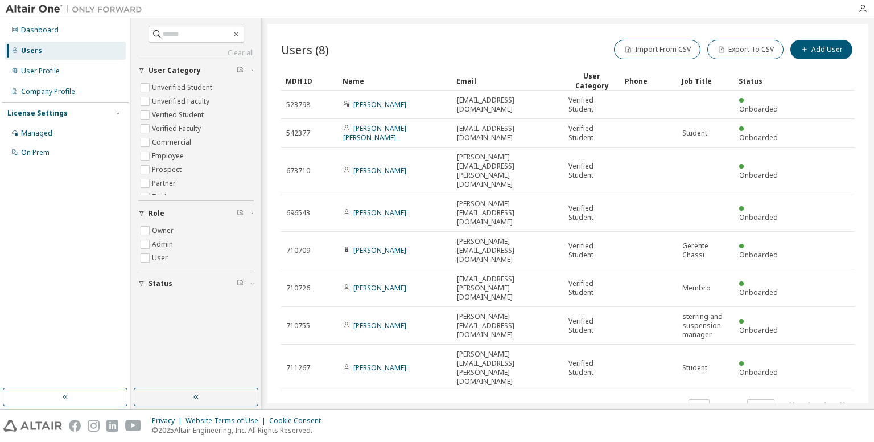
click at [858, 11] on div at bounding box center [862, 8] width 23 height 9
click at [863, 11] on icon "button" at bounding box center [862, 8] width 9 height 9
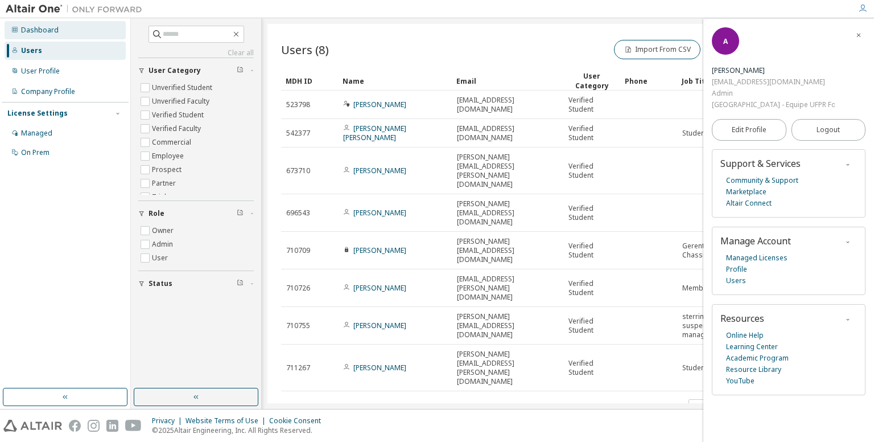
click at [88, 30] on div "Dashboard" at bounding box center [65, 30] width 121 height 18
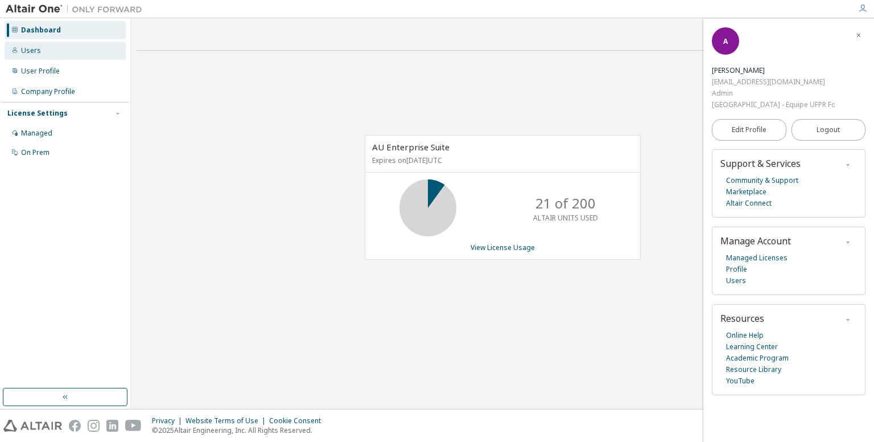
click at [43, 53] on div "Users" at bounding box center [65, 51] width 121 height 18
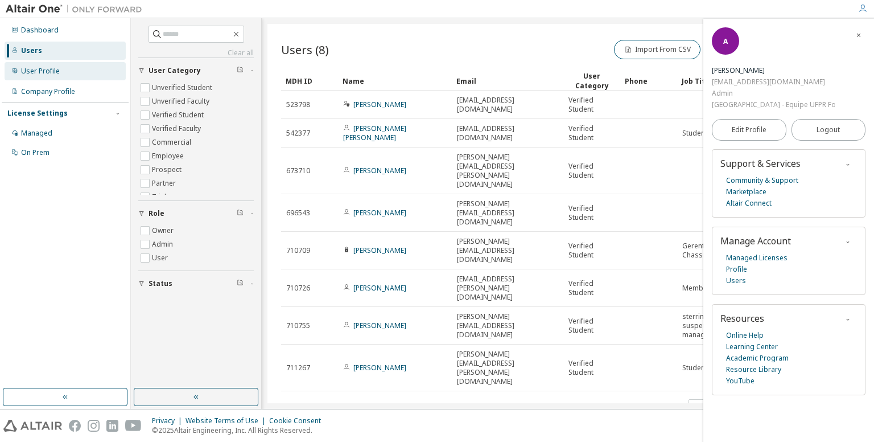
click at [33, 67] on div "User Profile" at bounding box center [40, 71] width 39 height 9
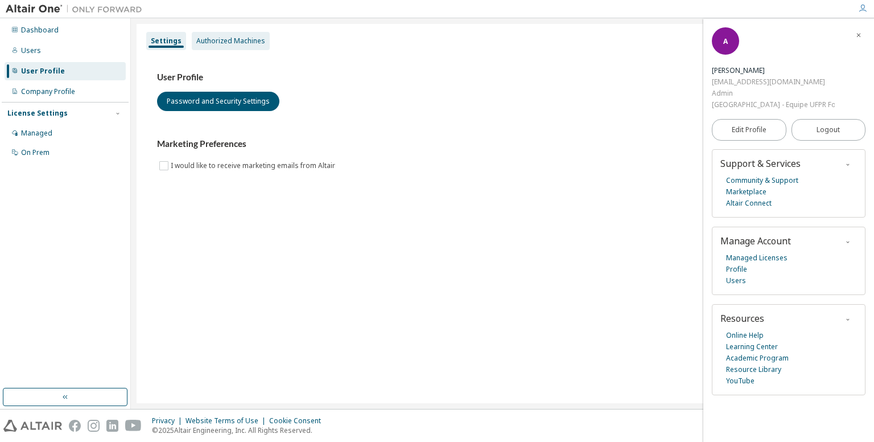
click at [205, 46] on div "Authorized Machines" at bounding box center [231, 41] width 78 height 18
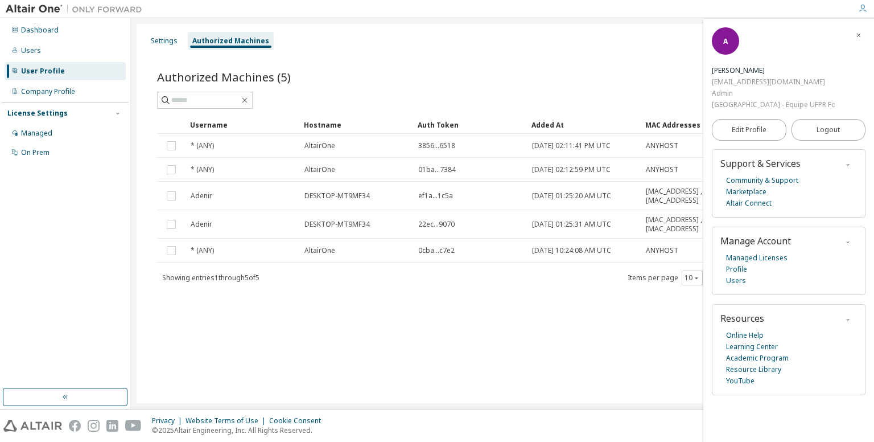
click at [648, 48] on div "Settings Authorized Machines" at bounding box center [502, 41] width 718 height 20
click at [859, 11] on icon "button" at bounding box center [862, 8] width 9 height 9
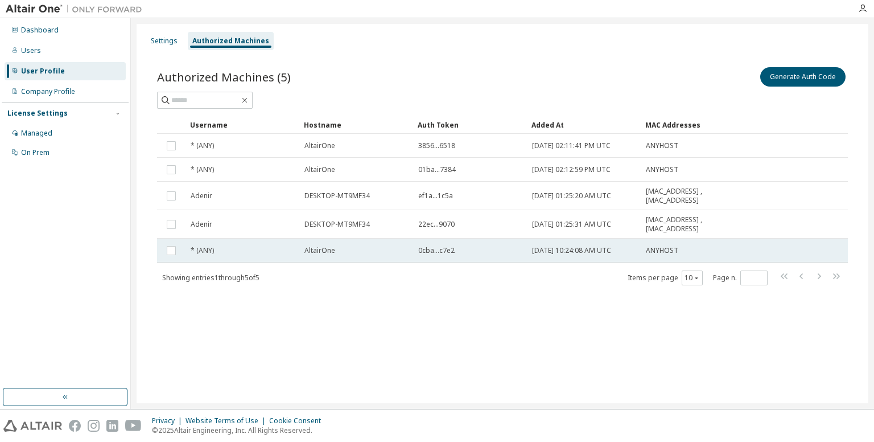
click at [356, 247] on div "AltairOne" at bounding box center [356, 250] width 104 height 9
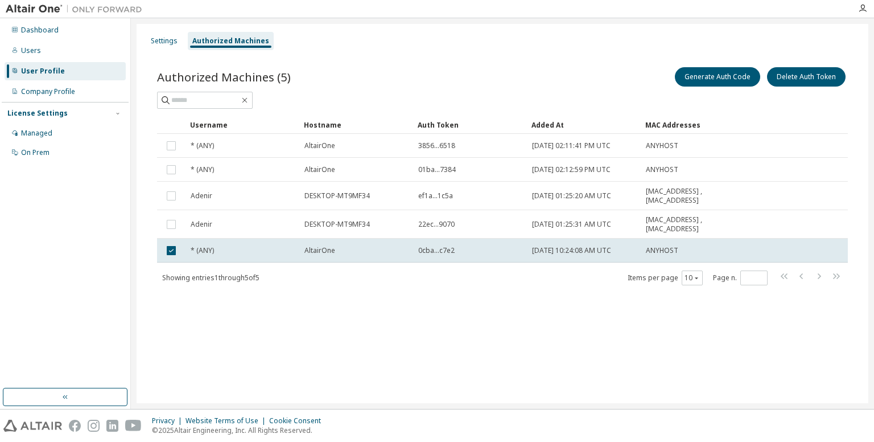
click at [459, 271] on div "Showing entries 1 through 5 of 5 Items per page 10 Page n. *" at bounding box center [502, 277] width 691 height 17
click at [351, 251] on div "AltairOne" at bounding box center [356, 250] width 104 height 9
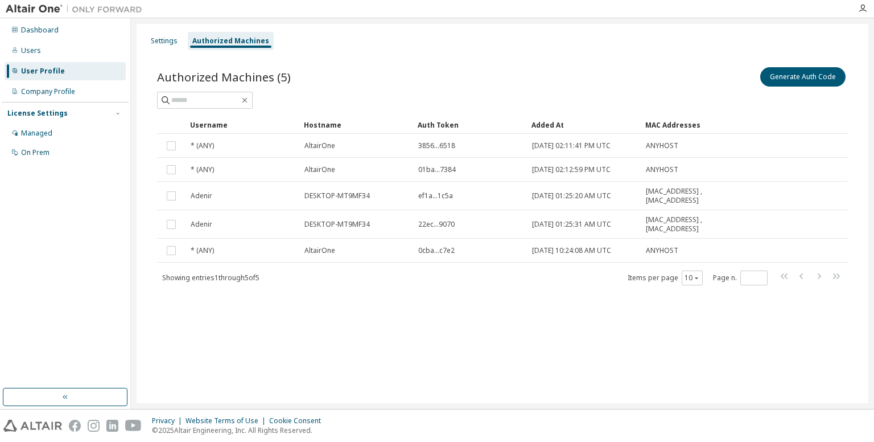
click at [351, 251] on div "AltairOne" at bounding box center [356, 250] width 104 height 9
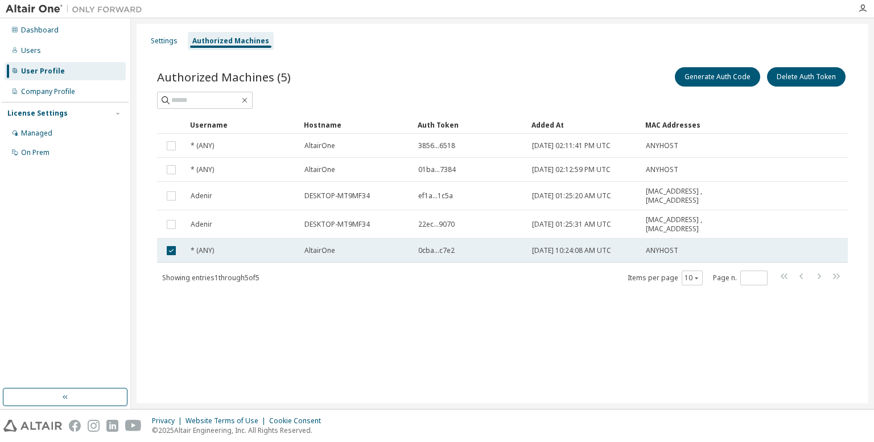
click at [265, 248] on div "* (ANY)" at bounding box center [243, 250] width 104 height 9
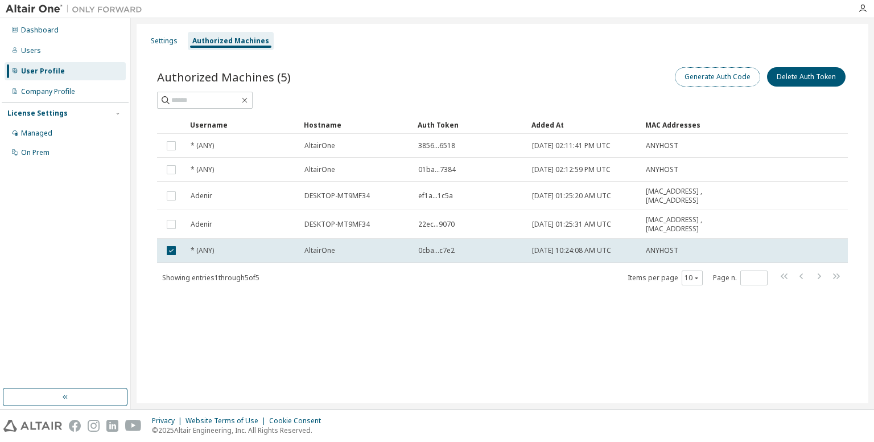
click at [731, 81] on button "Generate Auth Code" at bounding box center [717, 76] width 85 height 19
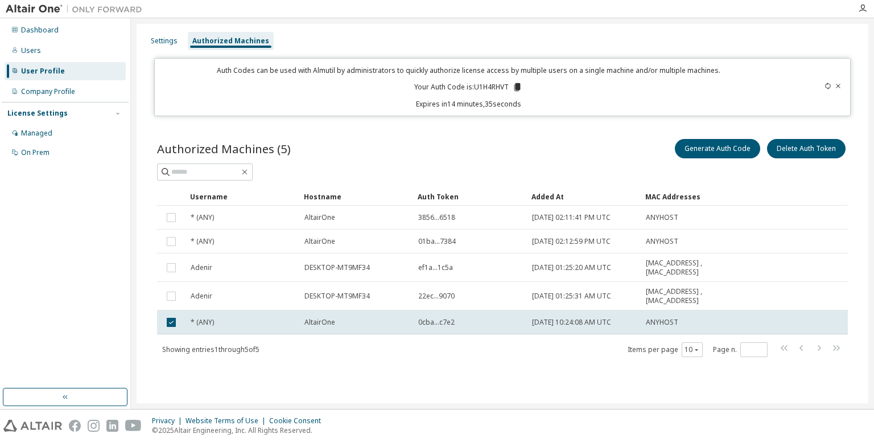
click at [520, 90] on icon at bounding box center [517, 87] width 10 height 10
click at [88, 190] on div "Dashboard Users User Profile Company Profile License Settings Managed On Prem" at bounding box center [65, 203] width 127 height 367
click at [860, 9] on icon "button" at bounding box center [862, 8] width 9 height 9
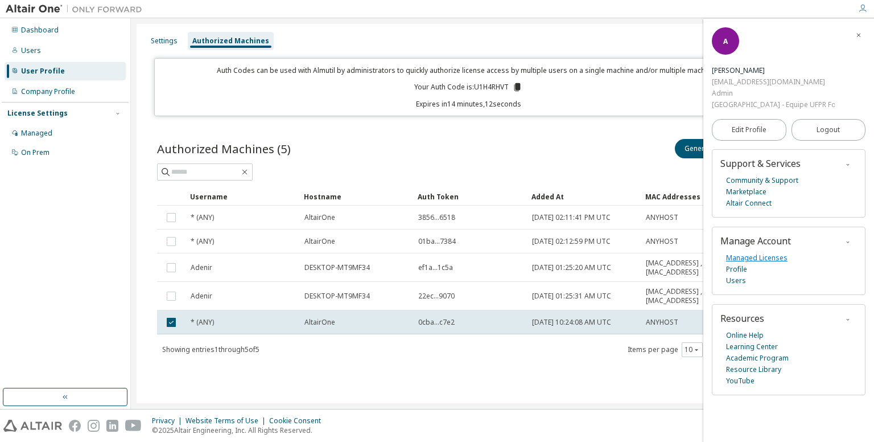
click at [760, 259] on link "Managed Licenses" at bounding box center [756, 257] width 61 height 11
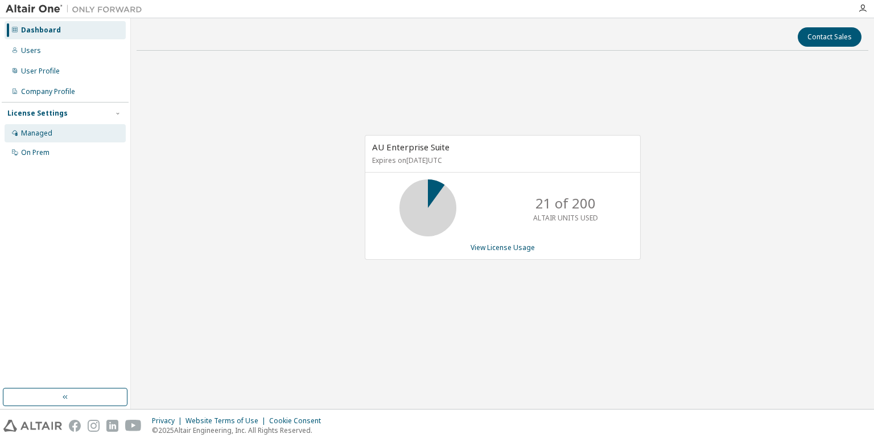
click at [47, 137] on div "Managed" at bounding box center [36, 133] width 31 height 9
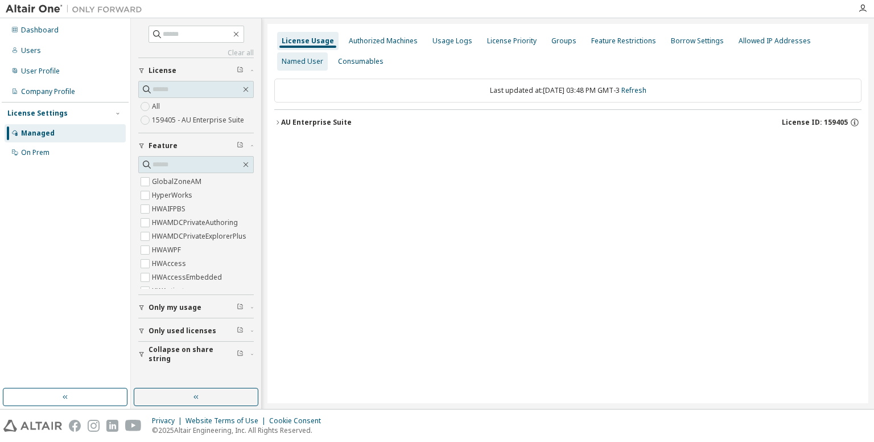
click at [323, 57] on div "Named User" at bounding box center [303, 61] width 42 height 9
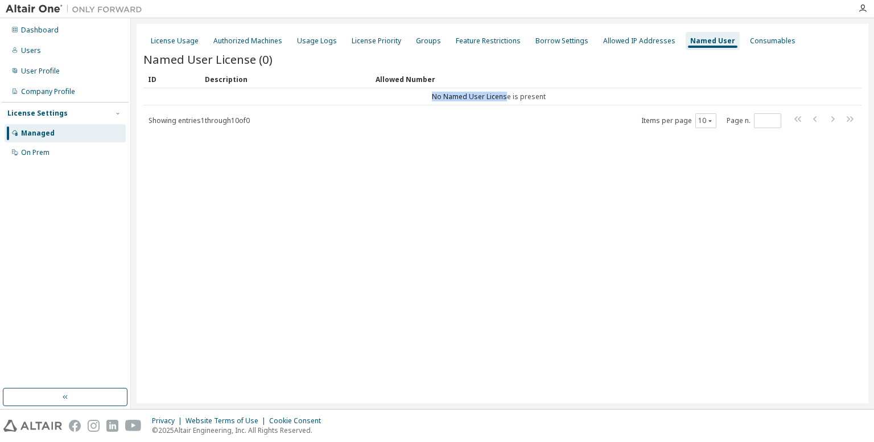
drag, startPoint x: 508, startPoint y: 98, endPoint x: 566, endPoint y: 83, distance: 60.0
click at [566, 83] on table "ID Description Allowed Number No Named User License is present" at bounding box center [502, 87] width 718 height 35
click at [566, 83] on div "Allowed Number" at bounding box center [603, 79] width 454 height 18
